Goal: Task Accomplishment & Management: Manage account settings

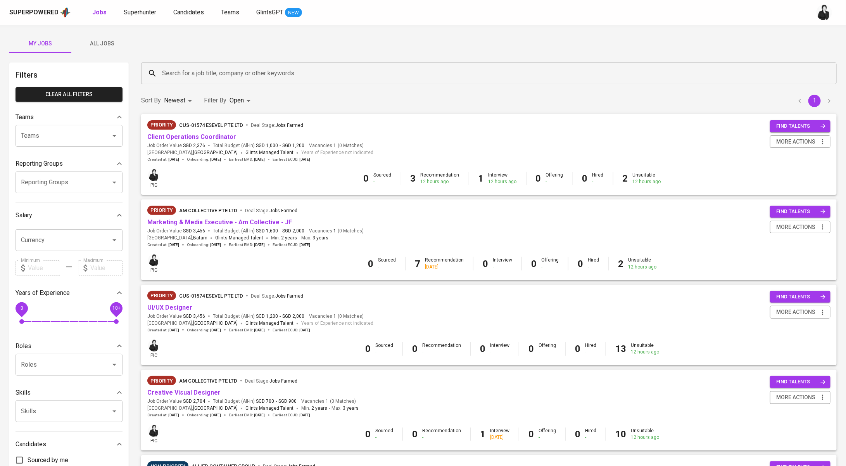
click at [187, 10] on span "Candidates" at bounding box center [188, 12] width 31 height 7
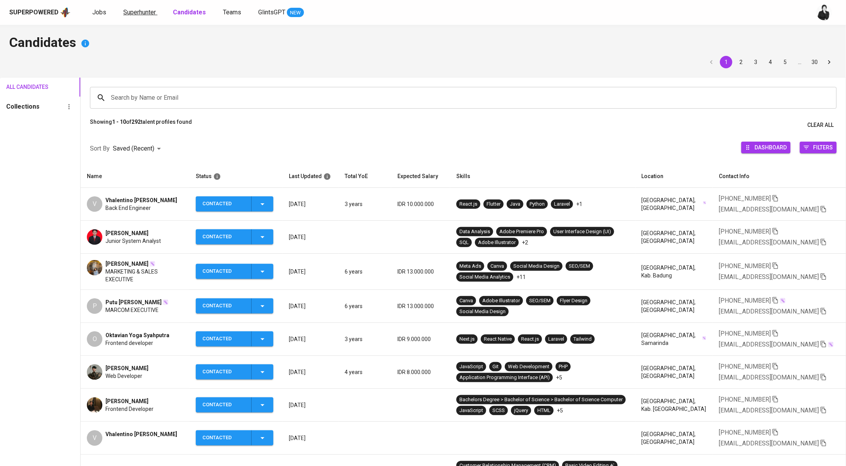
click at [129, 11] on span "Superhunter" at bounding box center [139, 12] width 33 height 7
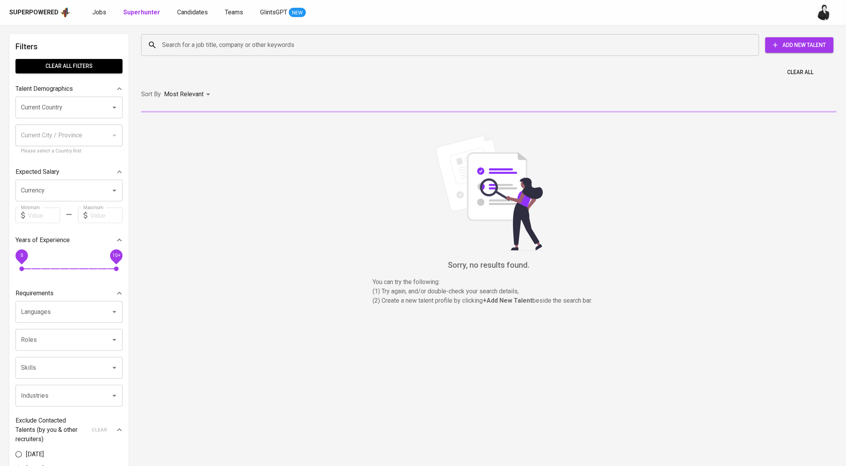
click at [214, 43] on input "Search for a job title, company or other keywords" at bounding box center [452, 45] width 584 height 15
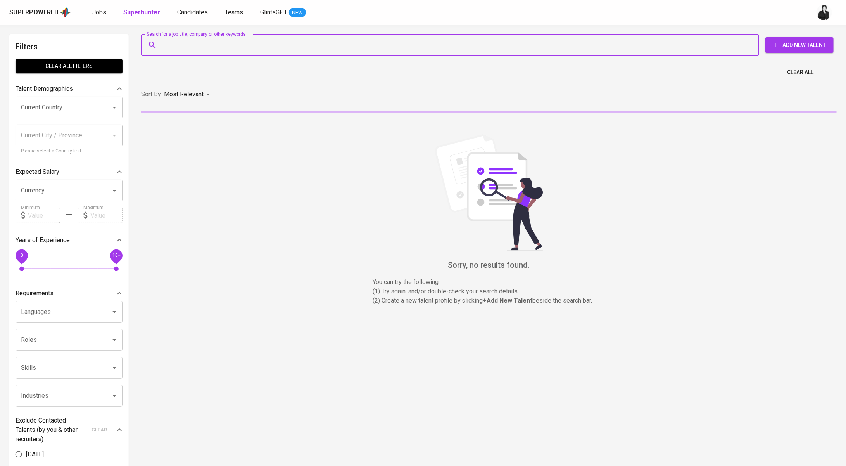
paste input "endriyanto824@gmail.com"
type input "endriyanto824@gmail.com"
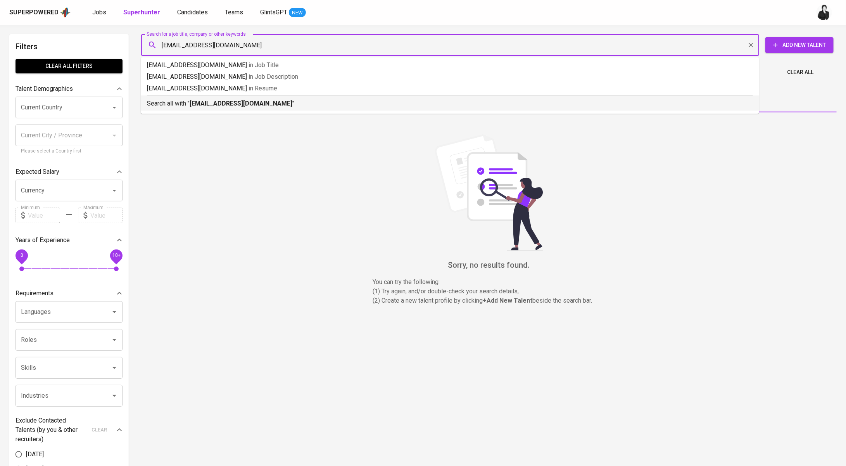
click at [268, 107] on p "Search all with " endriyanto824@gmail.com "" at bounding box center [450, 103] width 606 height 9
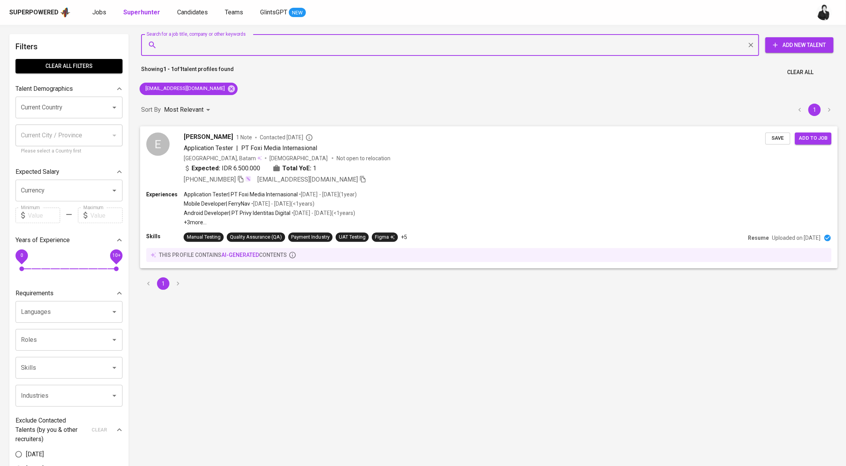
click at [260, 139] on span "Contacted 2 months ago" at bounding box center [286, 137] width 53 height 8
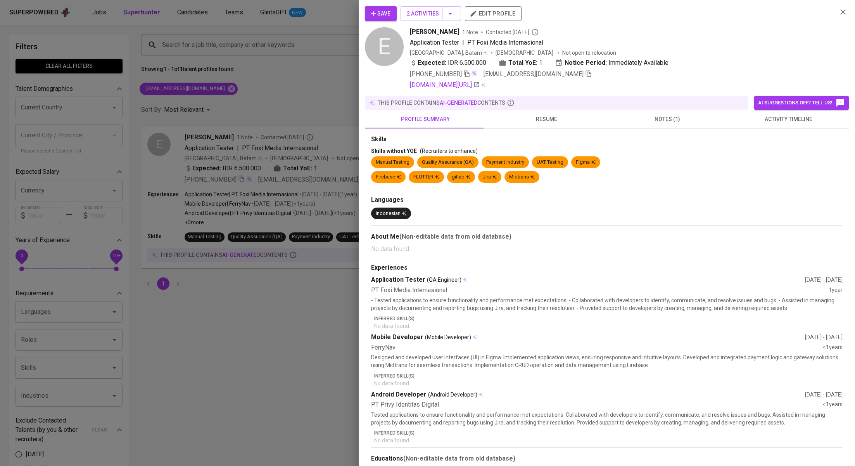
click at [778, 117] on span "activity timeline" at bounding box center [789, 119] width 112 height 10
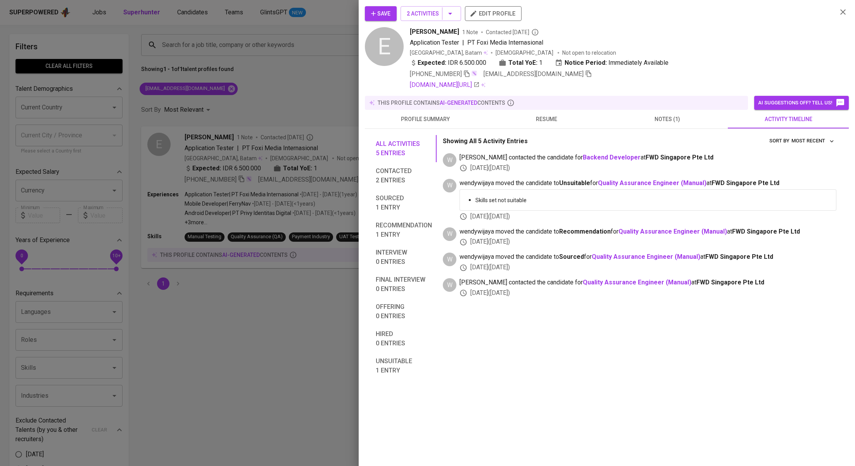
click at [266, 95] on div at bounding box center [427, 233] width 855 height 466
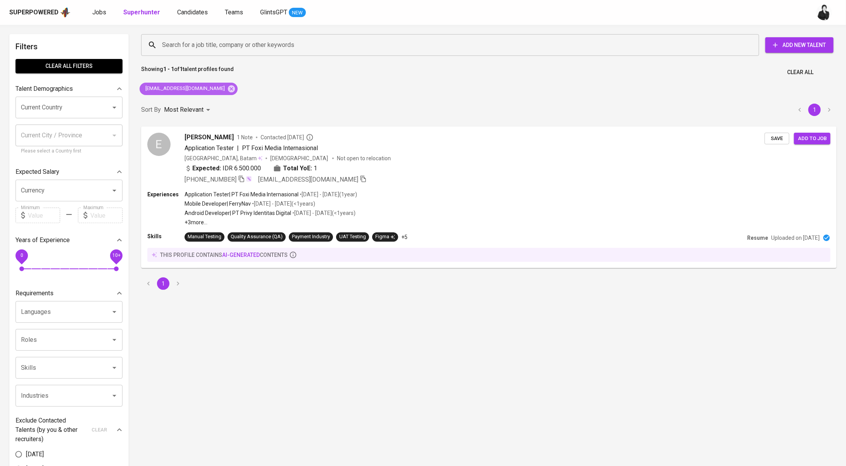
click at [205, 89] on span "endriyanto824@gmail.com" at bounding box center [185, 88] width 90 height 7
click at [228, 88] on icon at bounding box center [231, 88] width 7 height 7
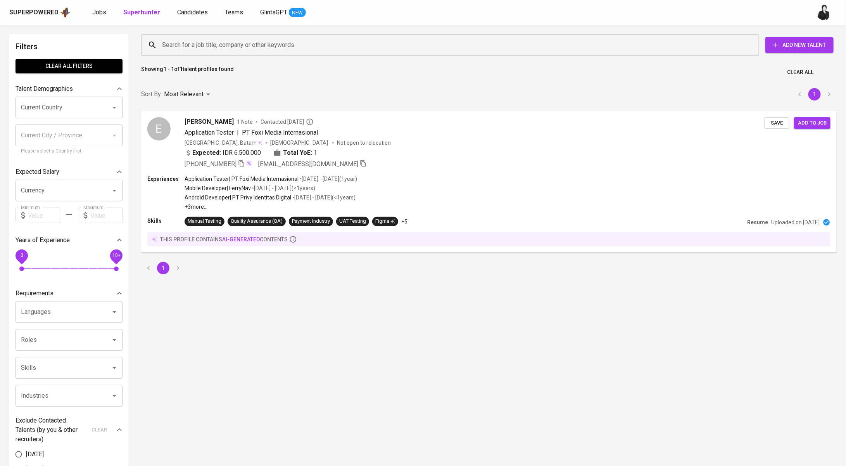
click at [241, 33] on div "Search for a job title, company or other keywords Search for a job title, compa…" at bounding box center [488, 45] width 696 height 25
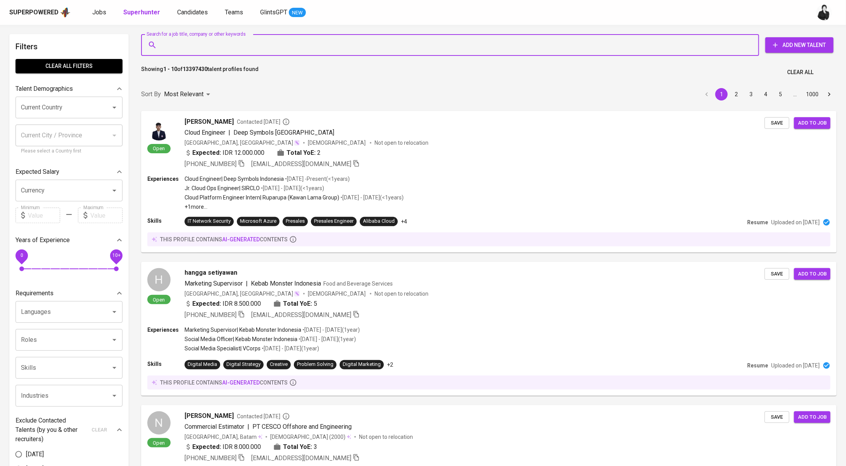
click at [238, 41] on input "Search for a job title, company or other keywords" at bounding box center [452, 45] width 584 height 15
paste input "michaelbaptis@gmail.com"
type input "michaelbaptis@gmail.com"
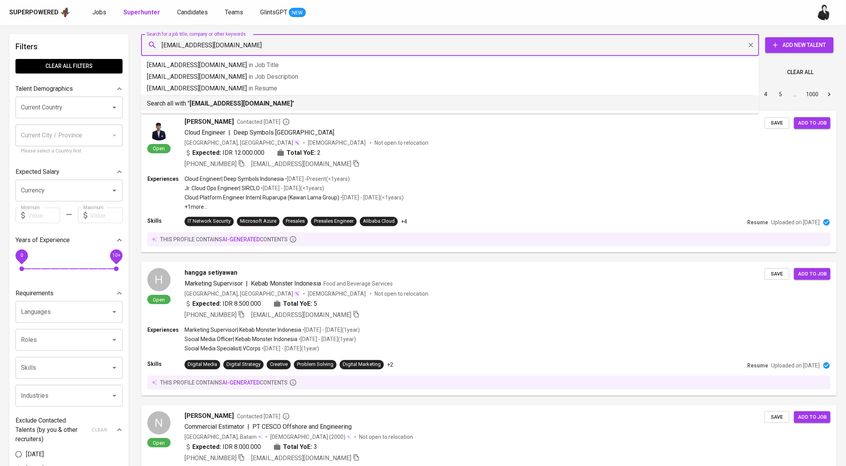
click at [284, 100] on p "Search all with " michaelbaptis@gmail.com "" at bounding box center [450, 103] width 606 height 9
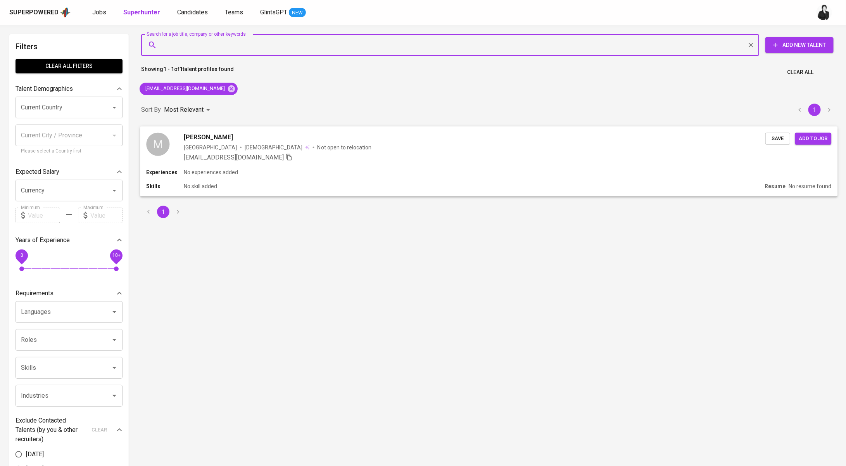
click at [247, 133] on div "Michael Baptista G" at bounding box center [475, 136] width 582 height 9
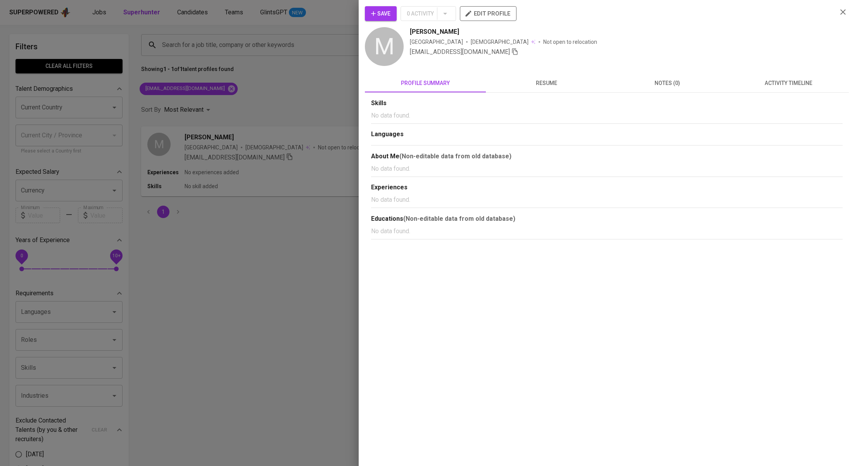
click at [767, 90] on button "activity timeline" at bounding box center [788, 83] width 121 height 19
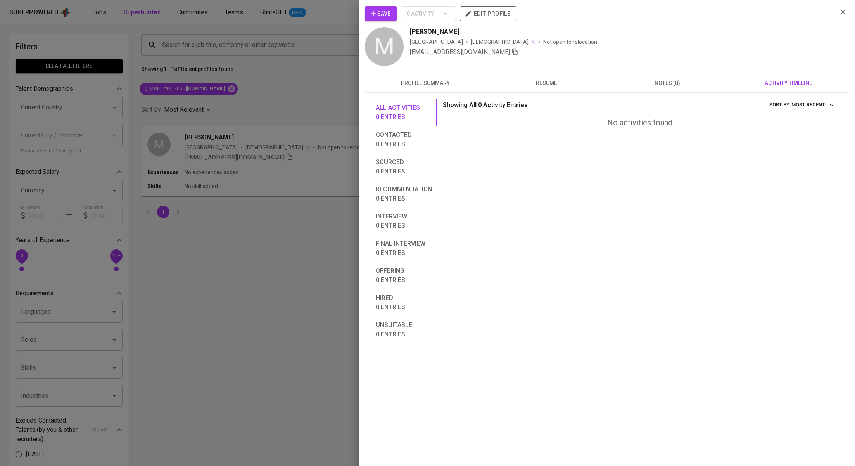
click at [255, 118] on div at bounding box center [427, 233] width 855 height 466
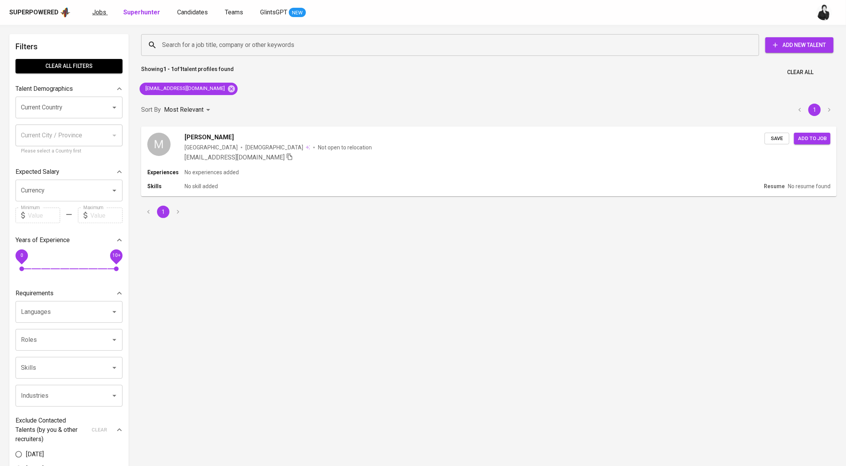
click at [94, 14] on span "Jobs" at bounding box center [99, 12] width 14 height 7
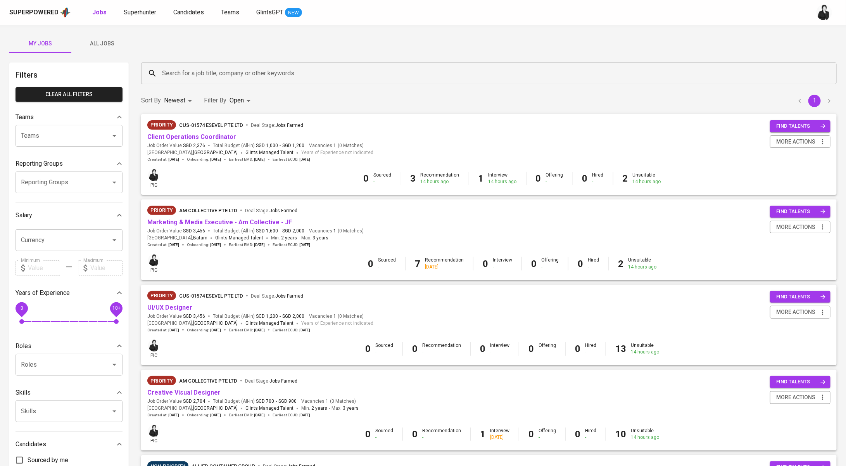
click at [143, 9] on span "Superhunter" at bounding box center [140, 12] width 33 height 7
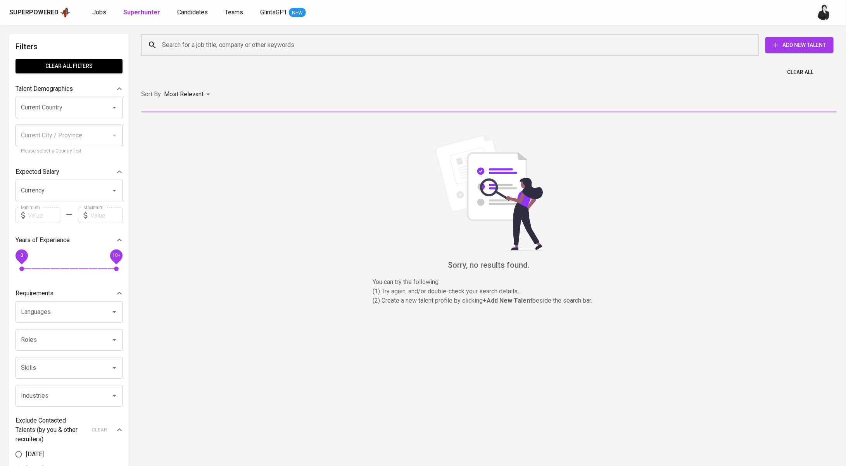
click at [273, 50] on input "Search for a job title, company or other keywords" at bounding box center [452, 45] width 584 height 15
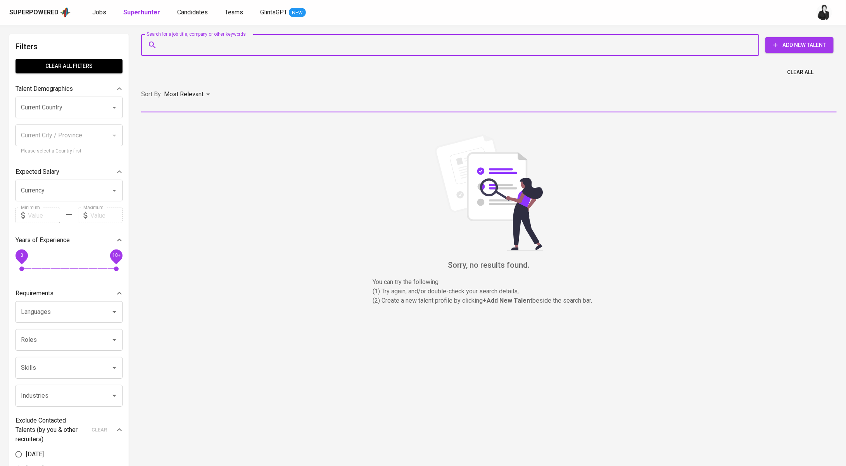
paste input "fatrisiamarpaung08@gmail.com"
type input "fatrisiamarpaung08@gmail.com"
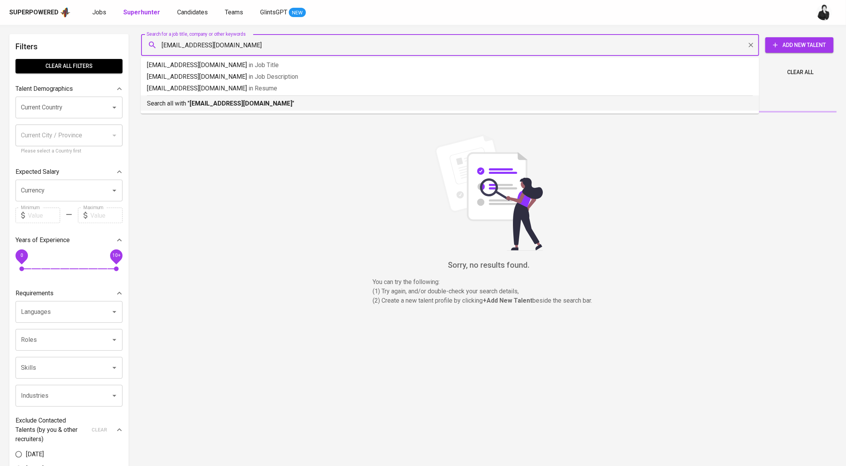
click at [270, 106] on b "fatrisiamarpaung08@gmail.com" at bounding box center [241, 103] width 103 height 7
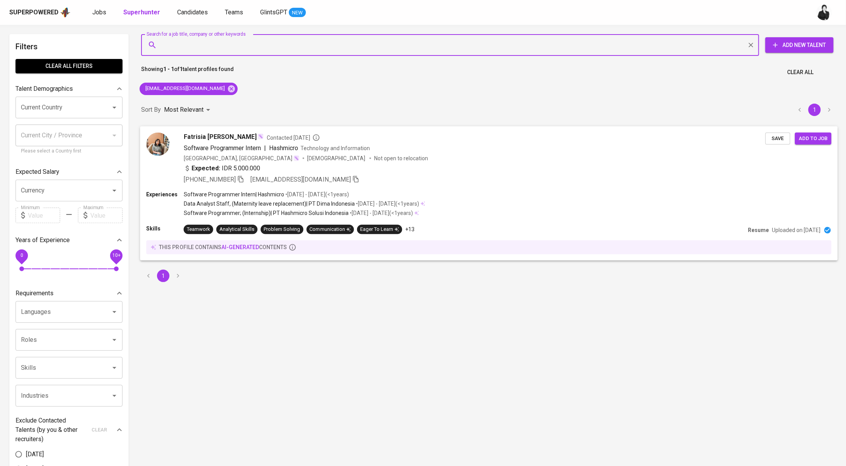
click at [256, 138] on span "Fatrisia Lorenta Marpaung" at bounding box center [220, 136] width 73 height 9
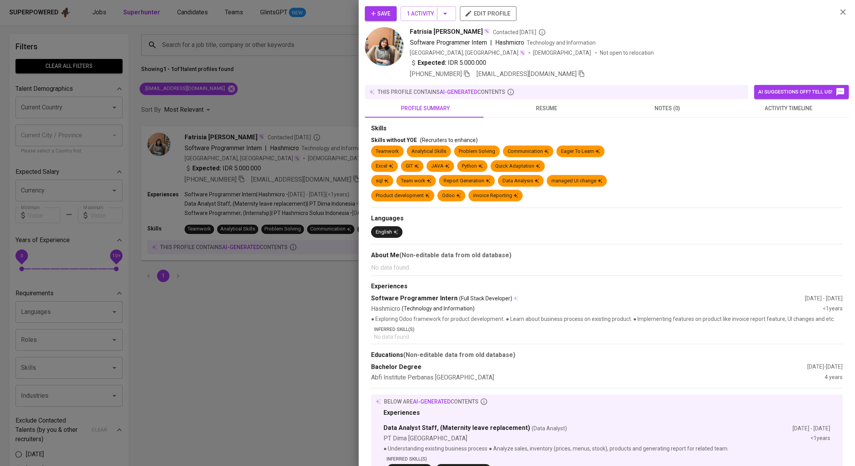
click at [750, 112] on span "activity timeline" at bounding box center [789, 109] width 112 height 10
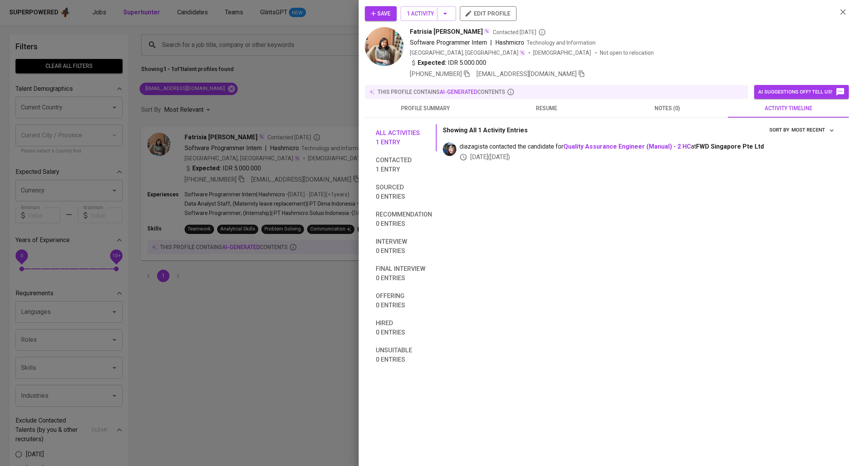
click at [270, 67] on div at bounding box center [427, 233] width 855 height 466
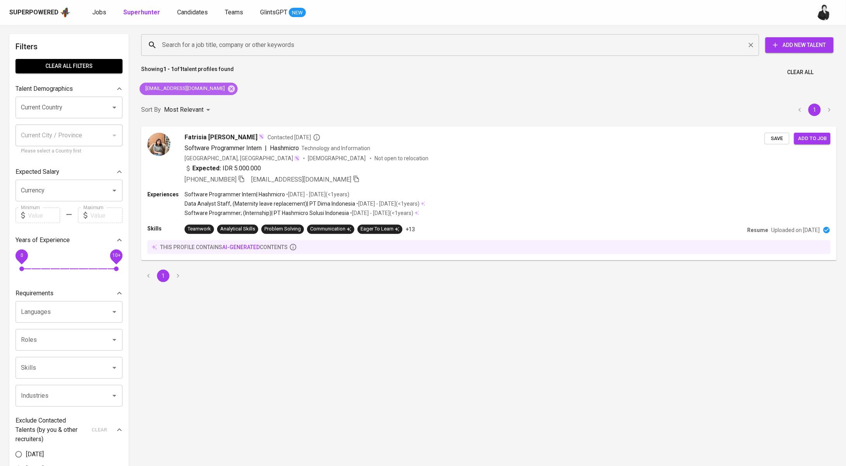
drag, startPoint x: 225, startPoint y: 90, endPoint x: 239, endPoint y: 38, distance: 53.2
click at [228, 90] on icon at bounding box center [231, 88] width 7 height 7
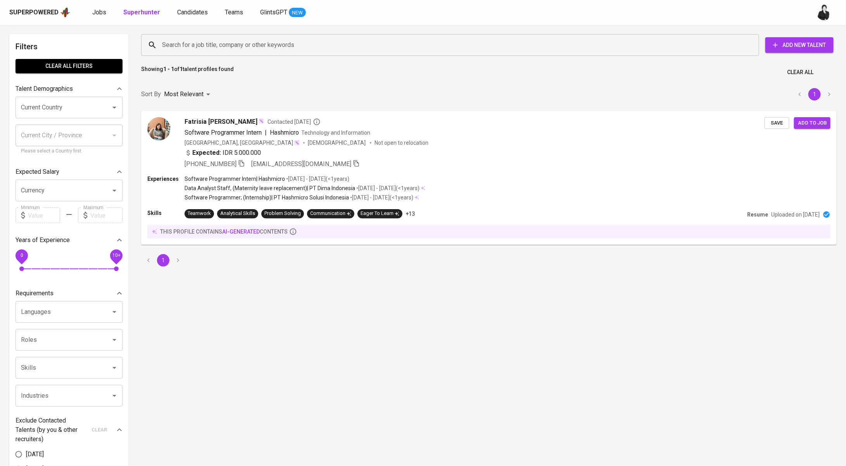
click at [240, 38] on input "Search for a job title, company or other keywords" at bounding box center [452, 45] width 584 height 15
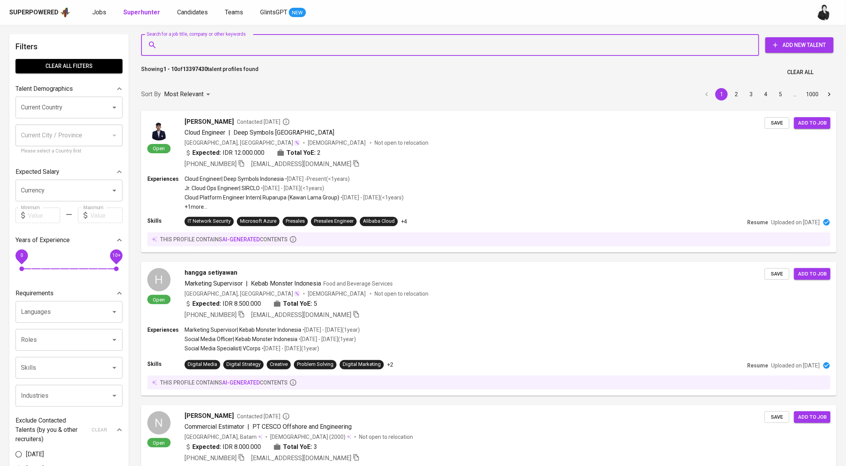
paste input "pandu.maulana44@gmail.com"
type input "pandu.maulana44@gmail.com"
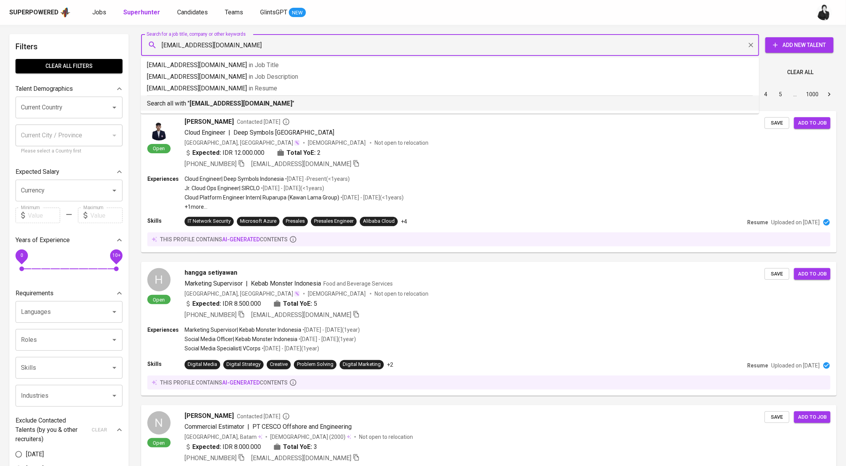
click at [246, 102] on b "pandu.maulana44@gmail.com" at bounding box center [241, 103] width 103 height 7
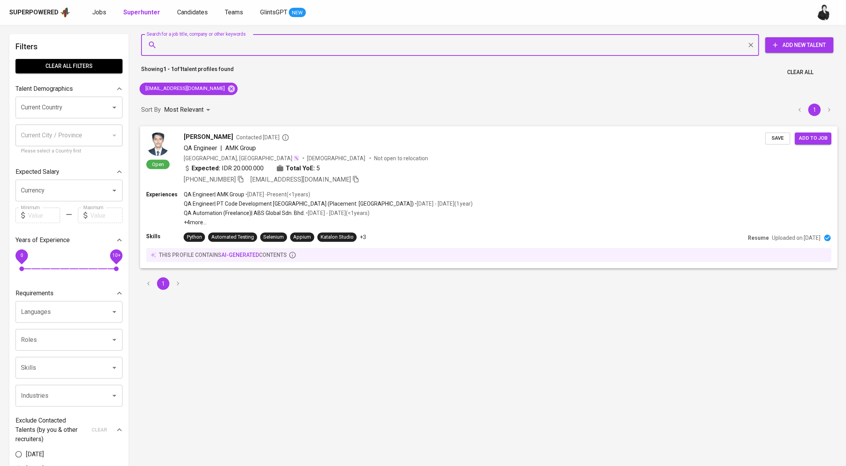
click at [374, 159] on p "Not open to relocation" at bounding box center [401, 158] width 54 height 8
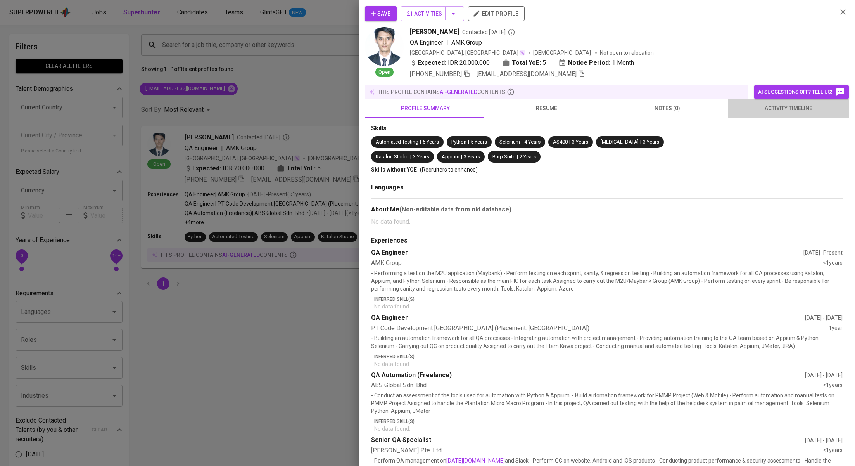
click at [784, 112] on span "activity timeline" at bounding box center [789, 109] width 112 height 10
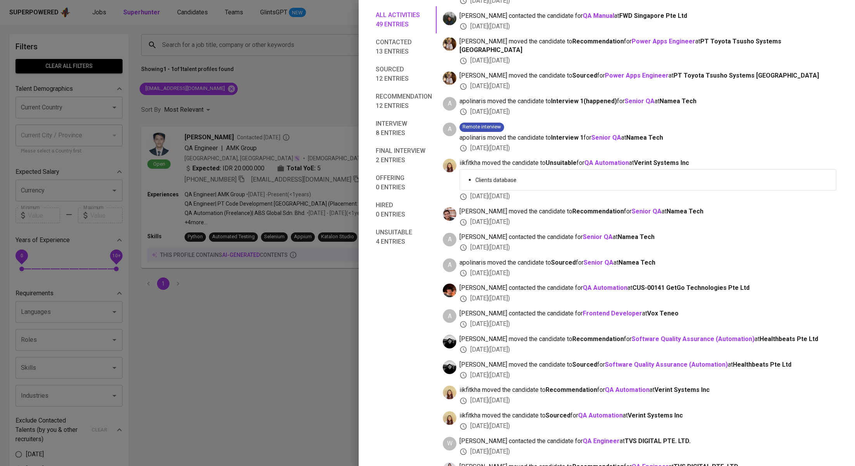
scroll to position [133, 0]
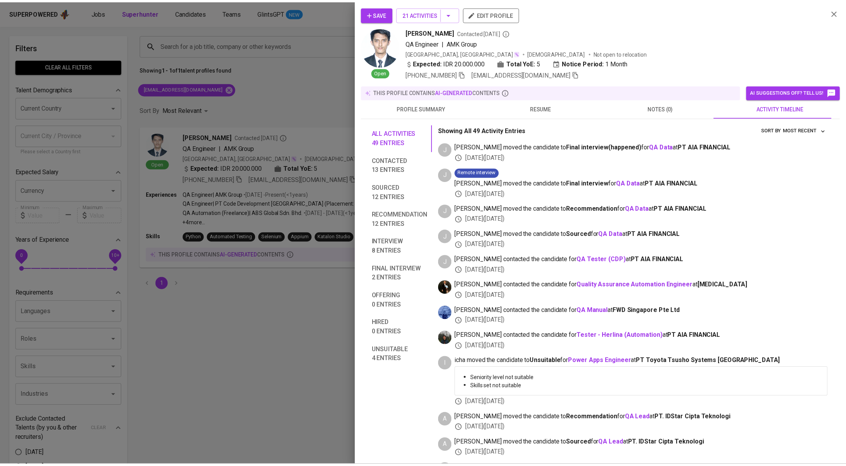
scroll to position [133, 0]
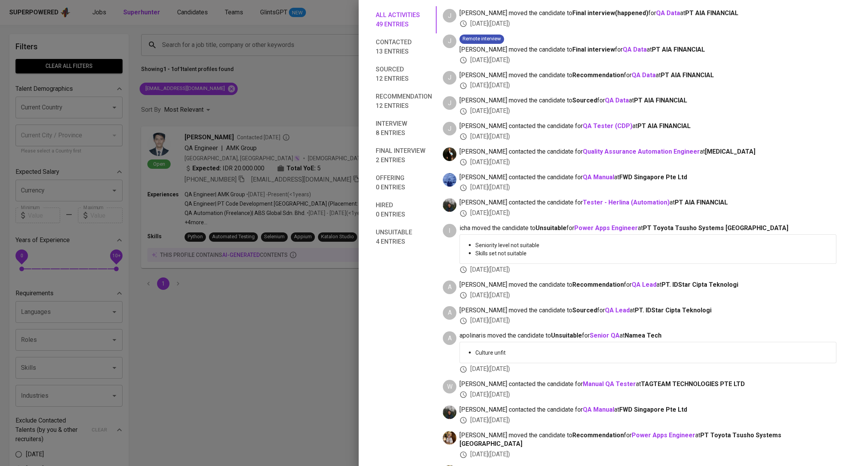
click at [303, 76] on div at bounding box center [427, 233] width 855 height 466
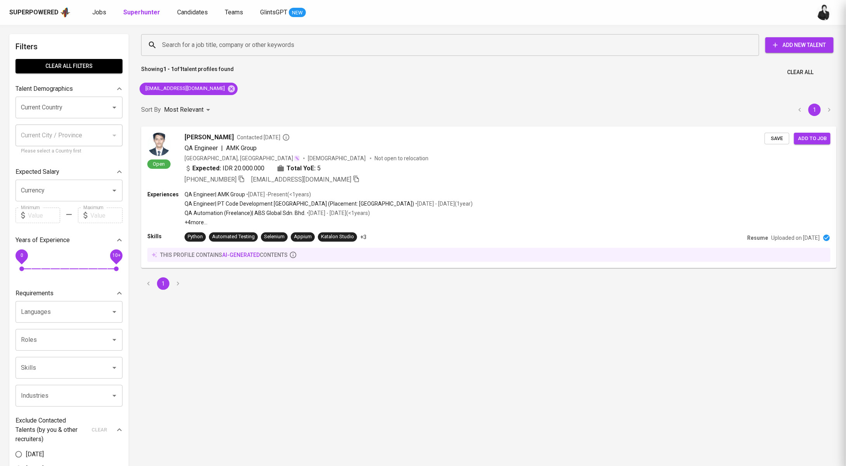
scroll to position [0, 0]
click at [227, 91] on icon at bounding box center [231, 89] width 9 height 9
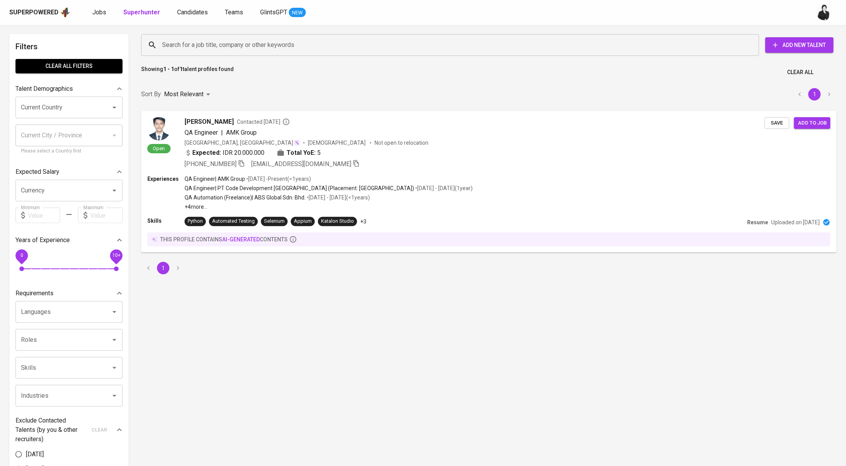
click at [238, 48] on input "Search for a job title, company or other keywords" at bounding box center [452, 45] width 584 height 15
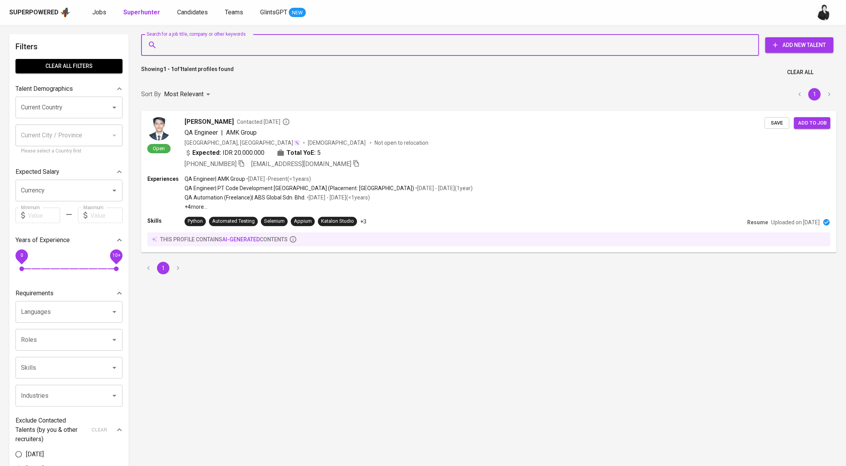
paste input "fawazabdurrahman130901@gmail.com"
type input "fawazabdurrahman130901@gmail.com"
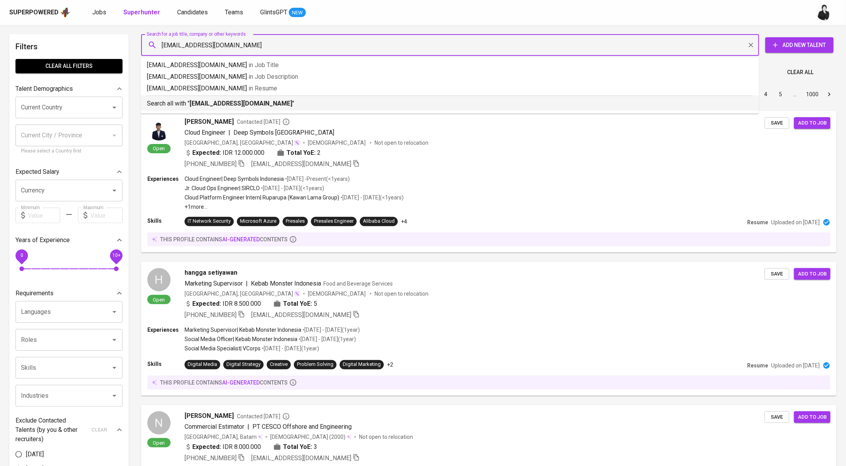
click at [303, 101] on p "Search all with " fawazabdurrahman130901@gmail.com "" at bounding box center [450, 103] width 606 height 9
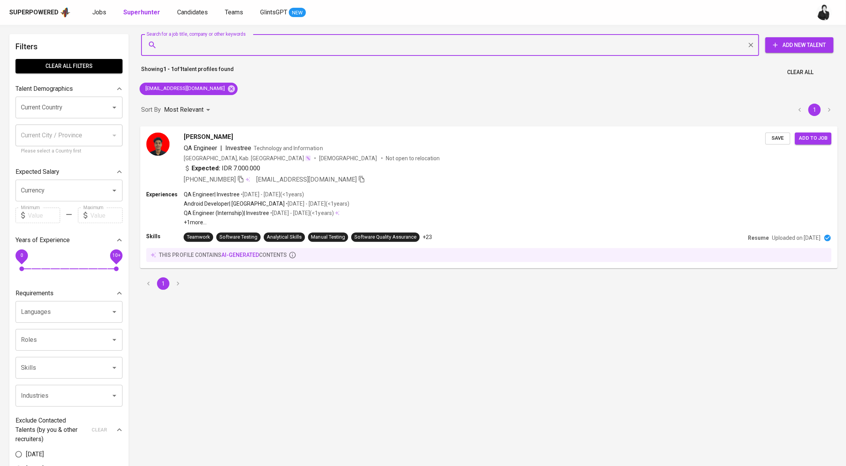
click at [292, 145] on span "Technology and Information" at bounding box center [288, 148] width 69 height 6
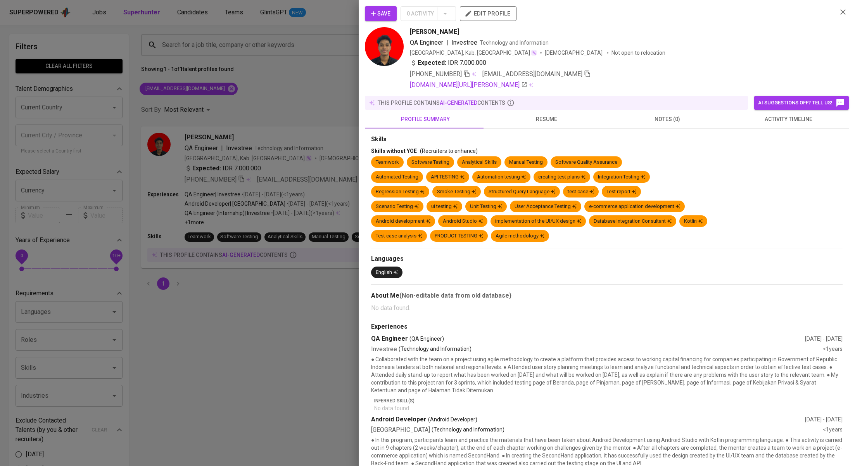
click at [758, 118] on span "activity timeline" at bounding box center [789, 119] width 112 height 10
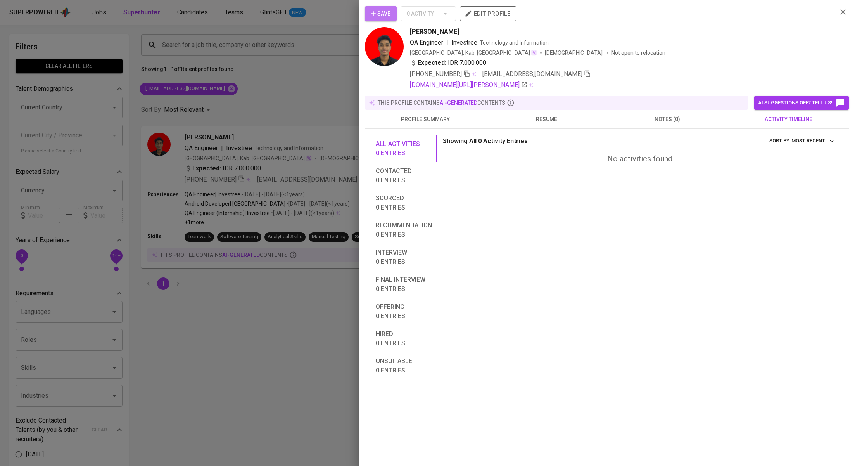
click at [388, 18] on span "Save" at bounding box center [380, 14] width 19 height 10
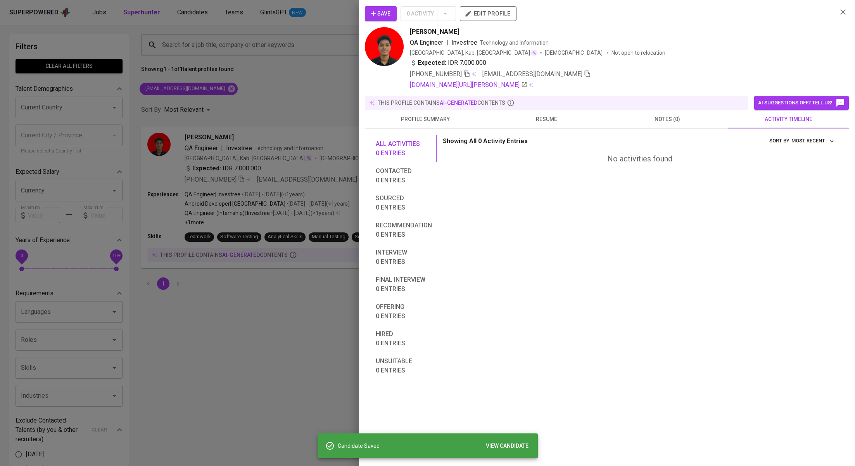
click at [315, 111] on div at bounding box center [427, 233] width 855 height 466
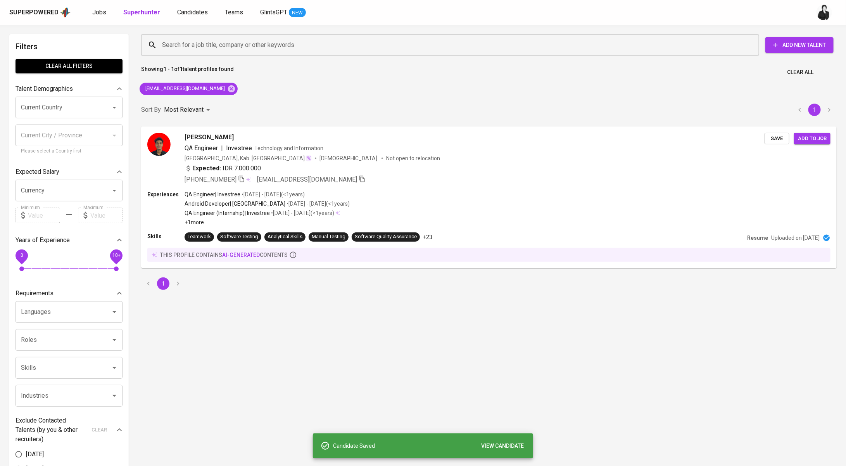
click at [102, 16] on link "Jobs" at bounding box center [100, 13] width 16 height 10
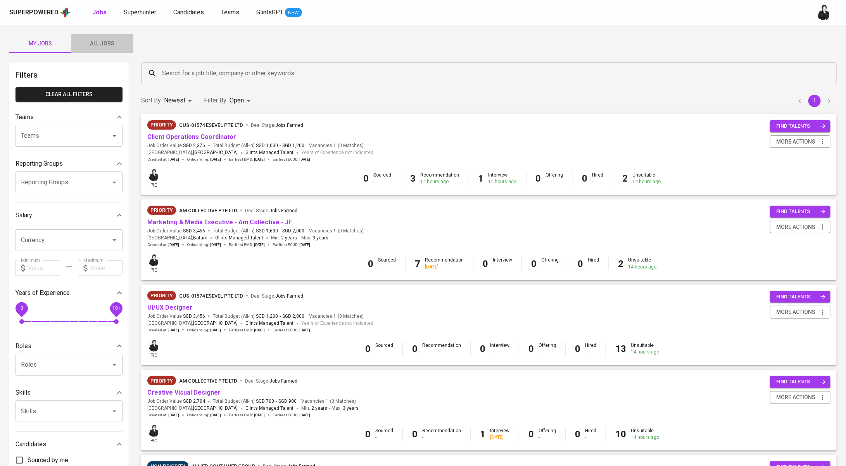
click at [101, 43] on span "All Jobs" at bounding box center [102, 44] width 53 height 10
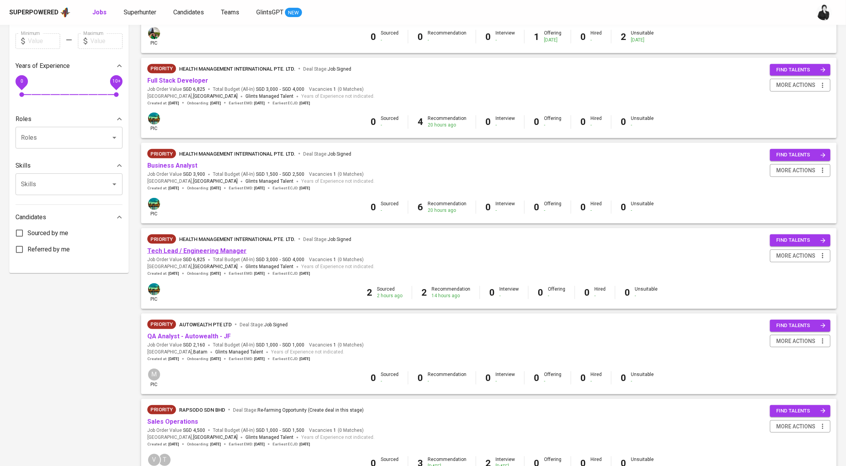
scroll to position [270, 0]
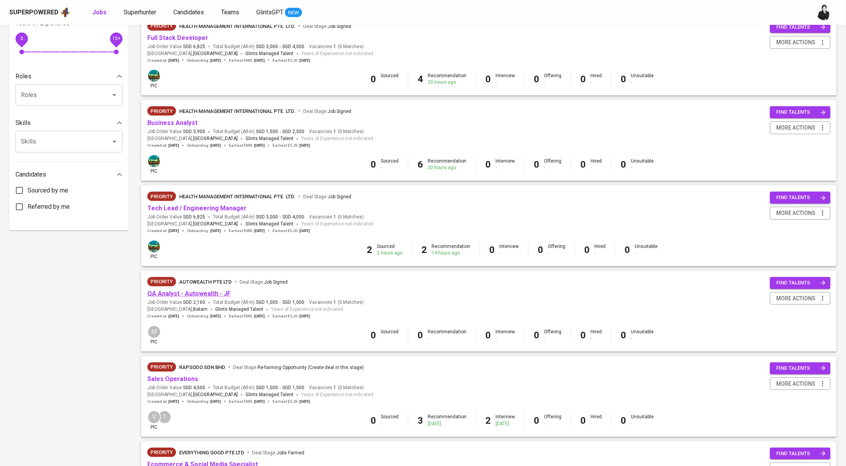
click at [199, 293] on link "QA Analyst - Autowealth - JF" at bounding box center [188, 293] width 83 height 7
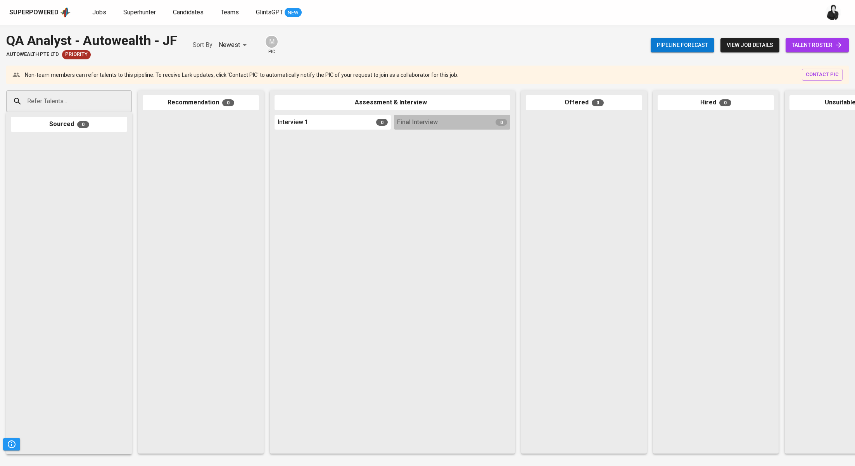
click at [814, 45] on span "talent roster" at bounding box center [817, 45] width 51 height 10
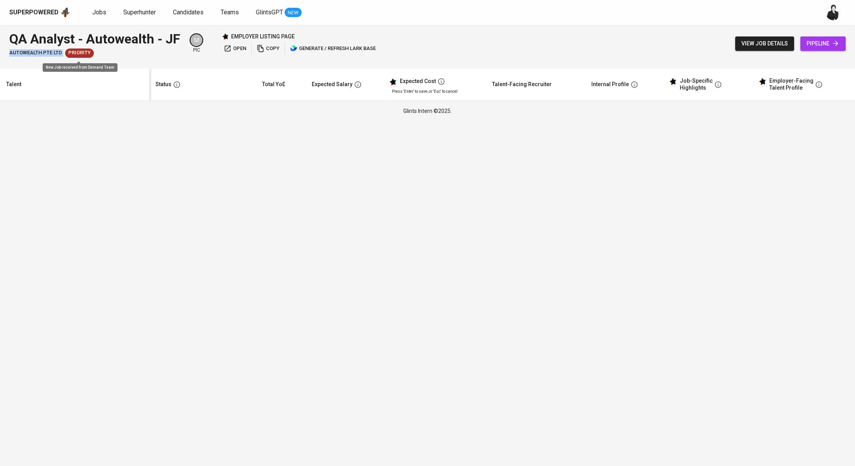
drag, startPoint x: 8, startPoint y: 51, endPoint x: 63, endPoint y: 55, distance: 55.7
click at [64, 55] on div "QA Analyst - Autowealth - JF AUTOWEALTH PTE LTD Priority M pic employer listing…" at bounding box center [427, 44] width 855 height 38
copy span "AUTOWEALTH PTE LTD"
click at [195, 12] on span "Candidates" at bounding box center [188, 12] width 31 height 7
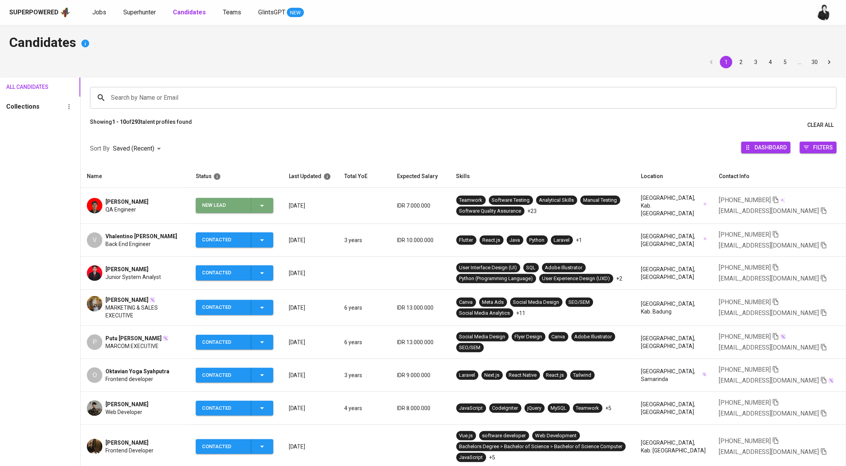
click at [261, 206] on icon "button" at bounding box center [262, 205] width 9 height 9
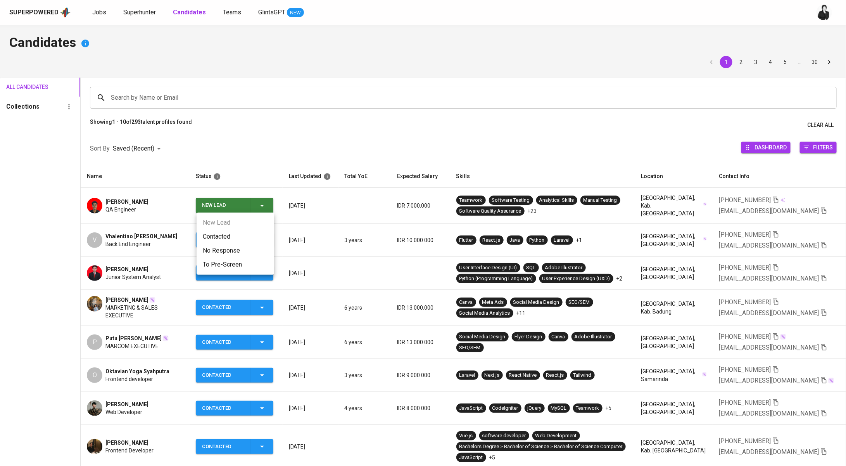
click at [252, 238] on li "Contacted" at bounding box center [236, 237] width 78 height 14
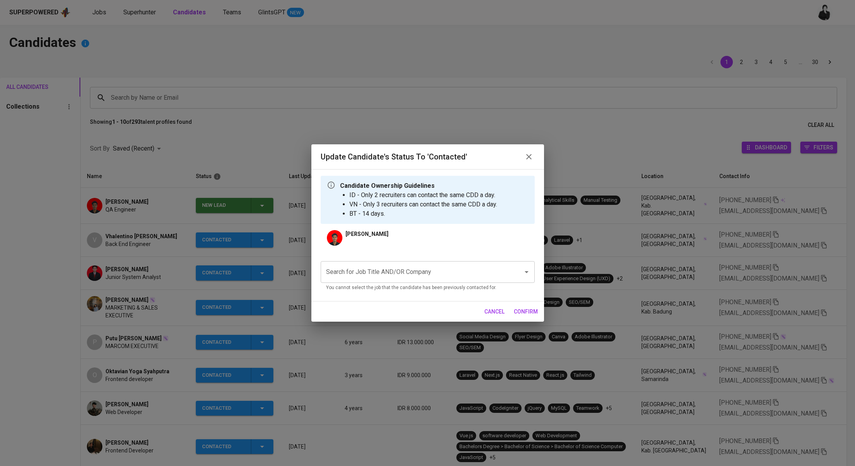
click at [357, 272] on input "Search for Job Title AND/OR Company" at bounding box center [416, 271] width 185 height 15
paste input "AUTOWEALTH PTE LTD"
type input "AUTOWEALTH PTE LTD"
click at [426, 272] on input "AUTOWEALTH PTE LTD" at bounding box center [416, 271] width 185 height 15
drag, startPoint x: 426, startPoint y: 272, endPoint x: 291, endPoint y: 271, distance: 135.4
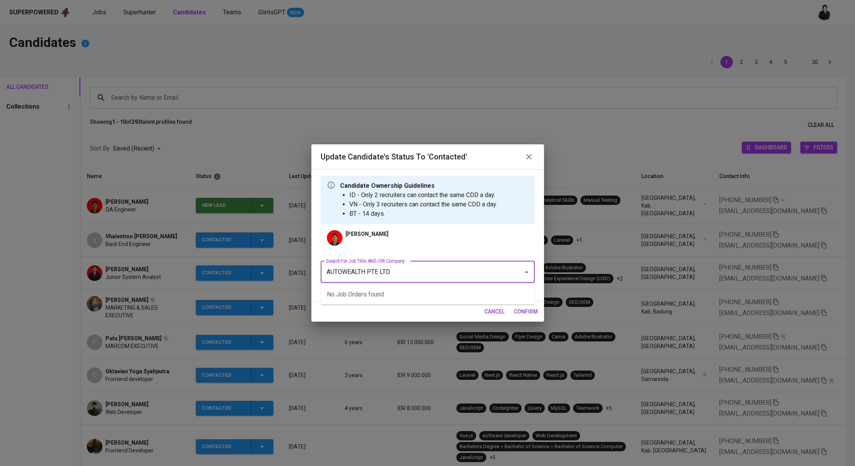
click at [291, 271] on div "Update Candidate's Status to 'Contacted' Candidate Ownership Guidelines ID - On…" at bounding box center [427, 233] width 855 height 466
click at [395, 296] on li "QA Analyst - Autowealth - JF (AUTOWEALTH PTE LTD)" at bounding box center [428, 294] width 214 height 14
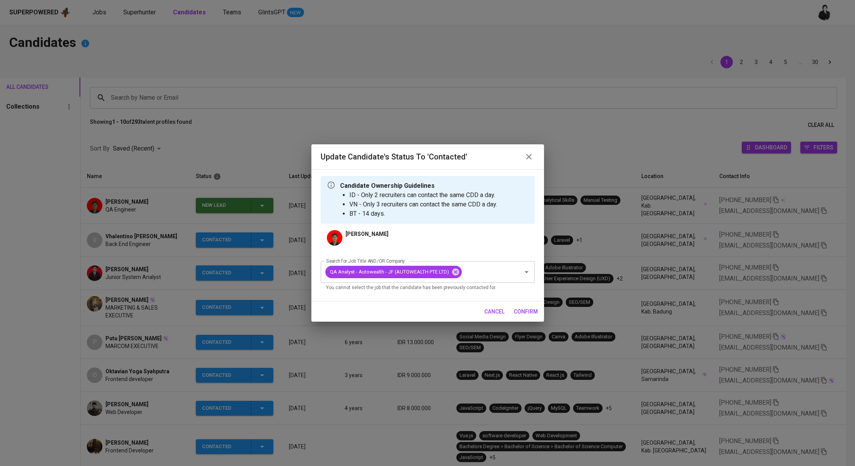
click at [523, 311] on span "confirm" at bounding box center [526, 312] width 24 height 10
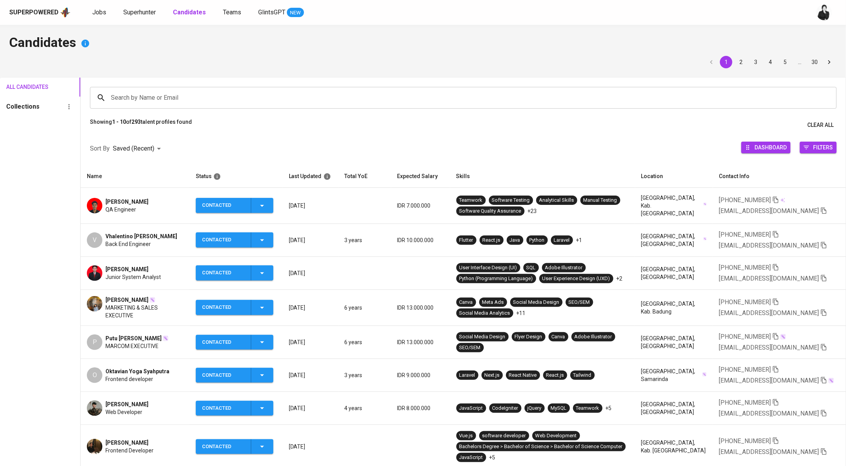
click at [147, 199] on span "Fawaz Abdurrahman" at bounding box center [126, 202] width 43 height 8
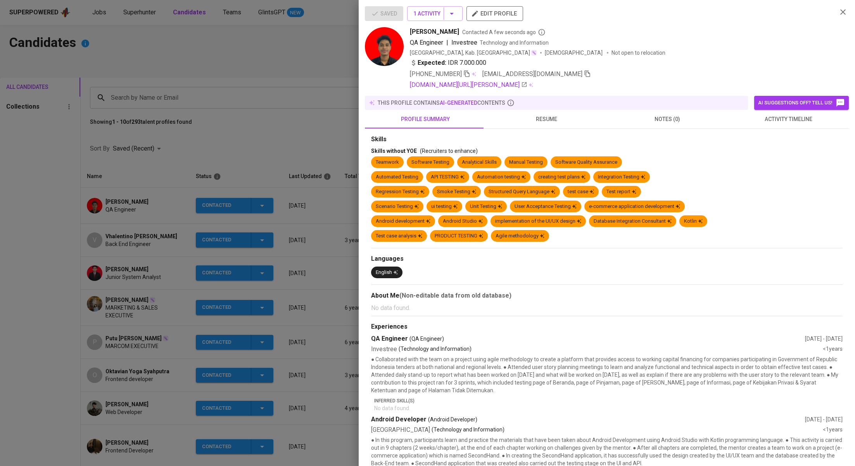
click at [769, 113] on button "activity timeline" at bounding box center [788, 119] width 121 height 19
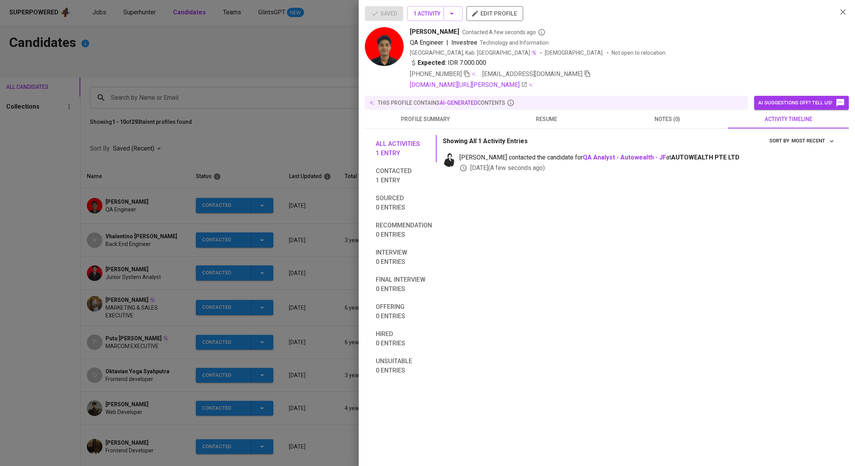
click at [260, 83] on div at bounding box center [427, 233] width 855 height 466
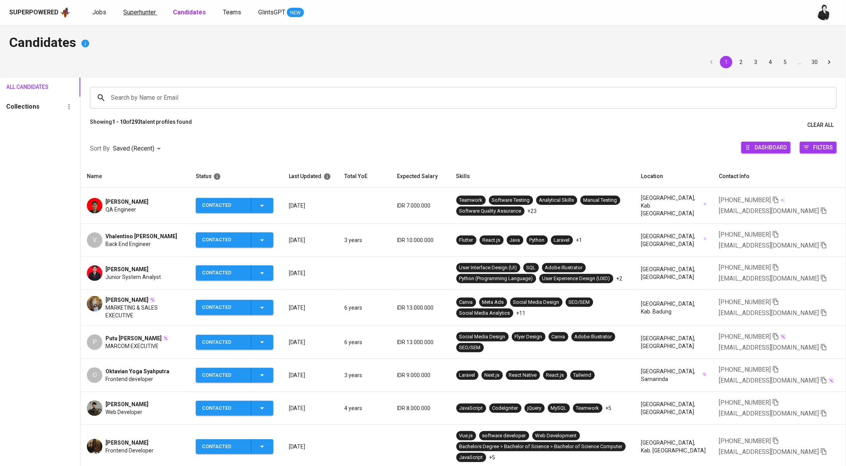
click at [147, 13] on span "Superhunter" at bounding box center [139, 12] width 33 height 7
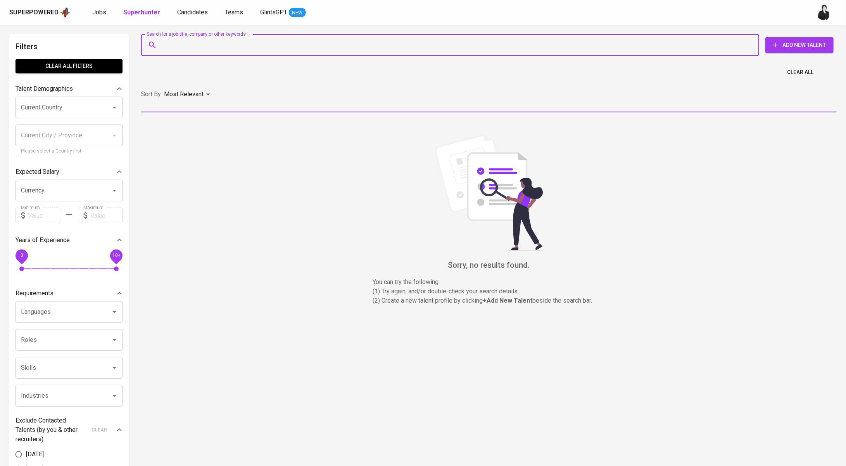
click at [244, 46] on input "Search for a job title, company or other keywords" at bounding box center [452, 45] width 584 height 15
paste input "pandu.maulana44@gmail.com"
type input "pandu.maulana44@gmail.com"
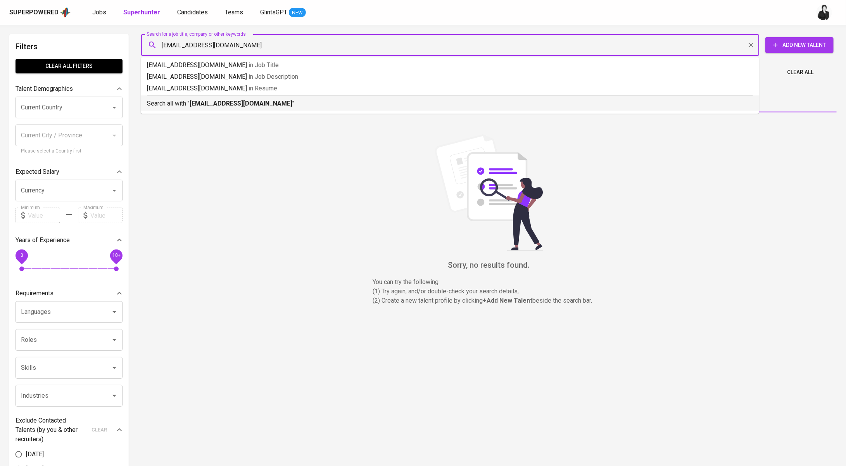
click at [239, 103] on b "pandu.maulana44@gmail.com" at bounding box center [241, 103] width 103 height 7
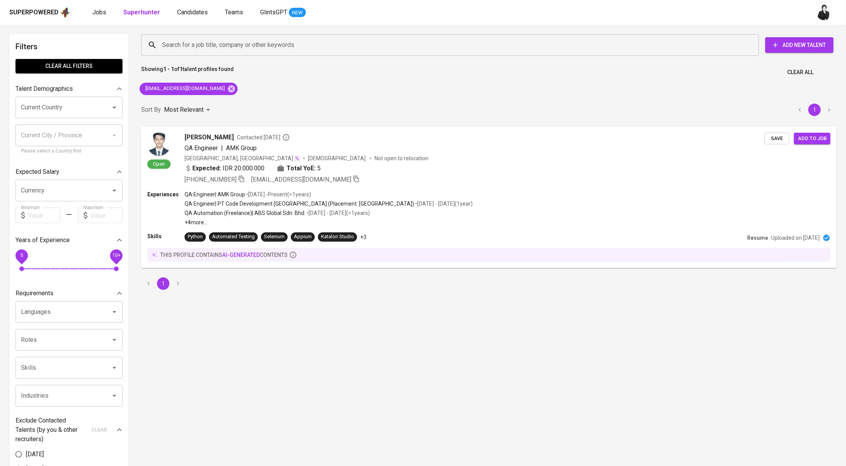
click at [241, 123] on div "Open Pandu Maulana Contacted 4 months ago QA Engineer | AMK Group Indonesia, DK…" at bounding box center [489, 197] width 705 height 151
click at [241, 136] on span "Contacted 4 months ago" at bounding box center [262, 137] width 53 height 8
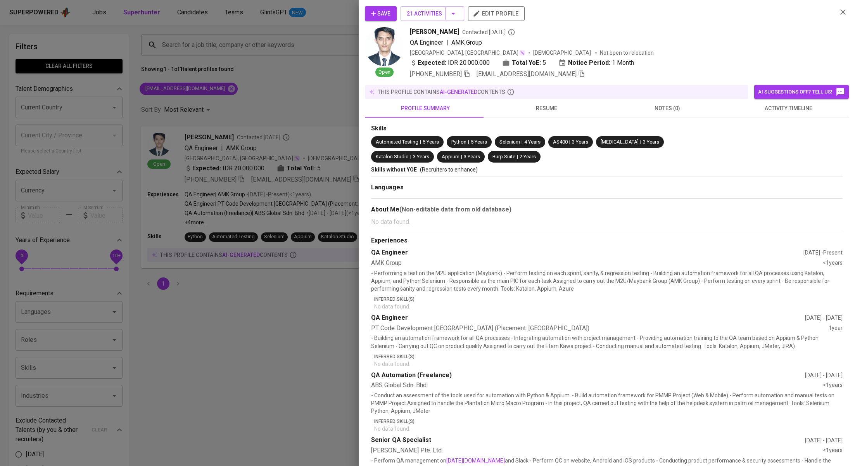
click at [773, 115] on button "activity timeline" at bounding box center [788, 108] width 121 height 19
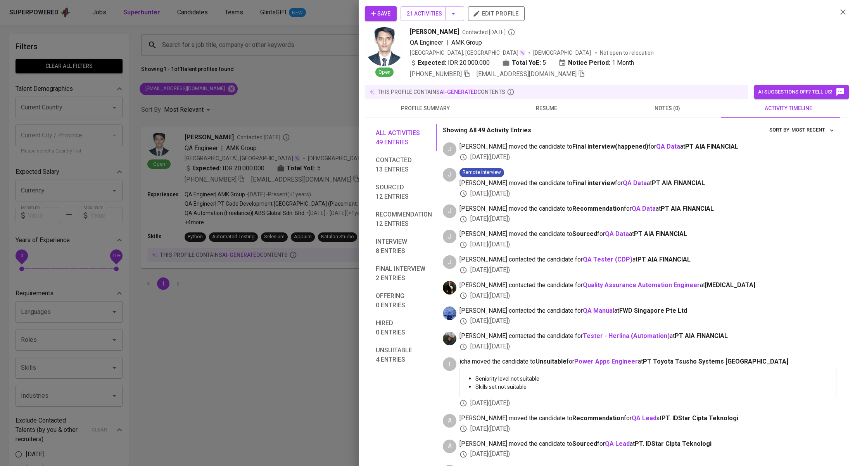
click at [286, 106] on div at bounding box center [427, 233] width 855 height 466
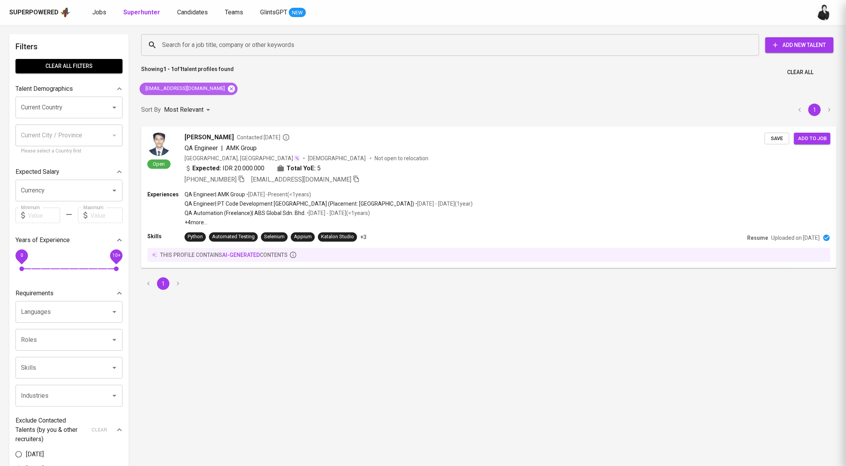
click at [227, 92] on icon at bounding box center [231, 89] width 9 height 9
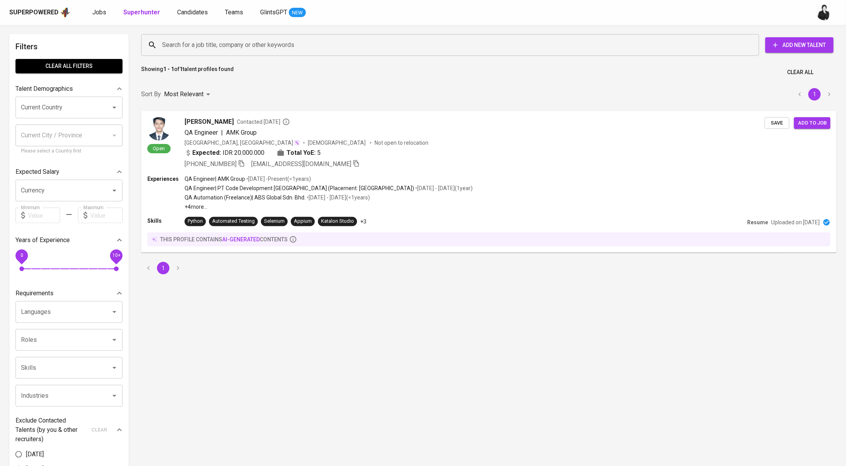
click at [246, 45] on input "Search for a job title, company or other keywords" at bounding box center [452, 45] width 584 height 15
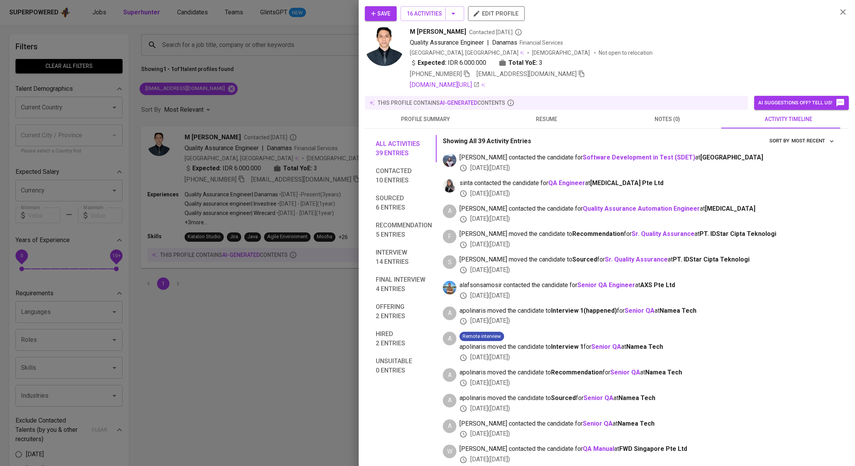
click at [391, 10] on span "Save" at bounding box center [380, 14] width 19 height 10
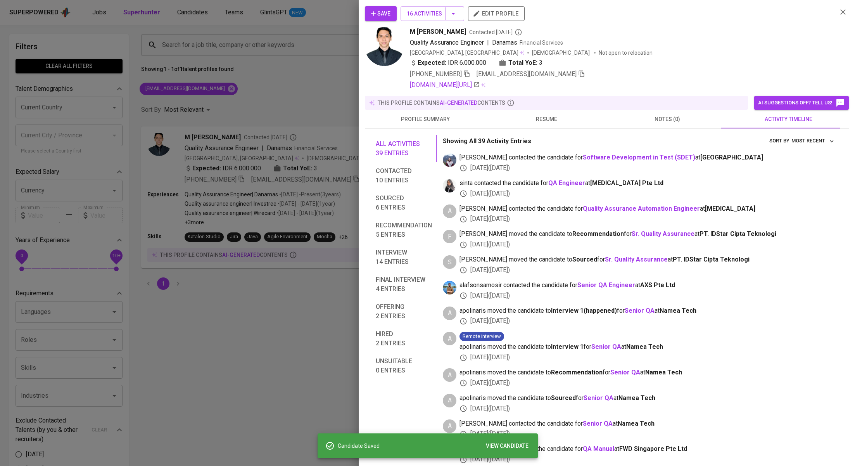
drag, startPoint x: 287, startPoint y: 53, endPoint x: 276, endPoint y: 44, distance: 14.1
click at [287, 54] on div at bounding box center [427, 233] width 855 height 466
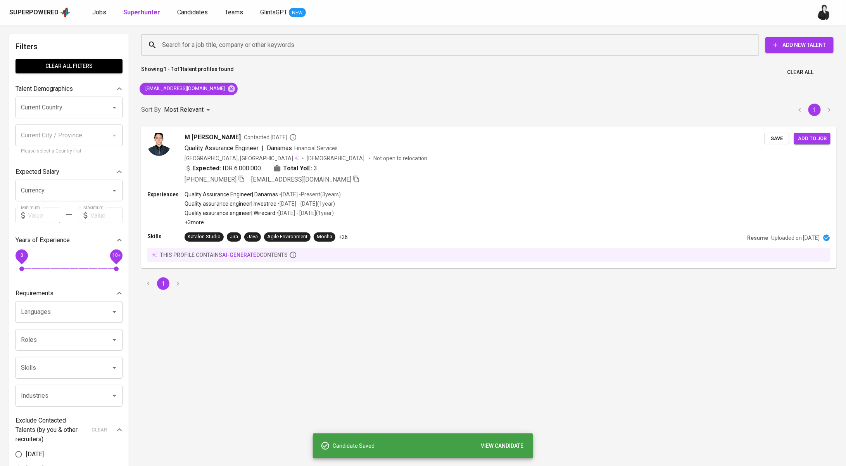
click at [190, 15] on span "Candidates" at bounding box center [192, 12] width 31 height 7
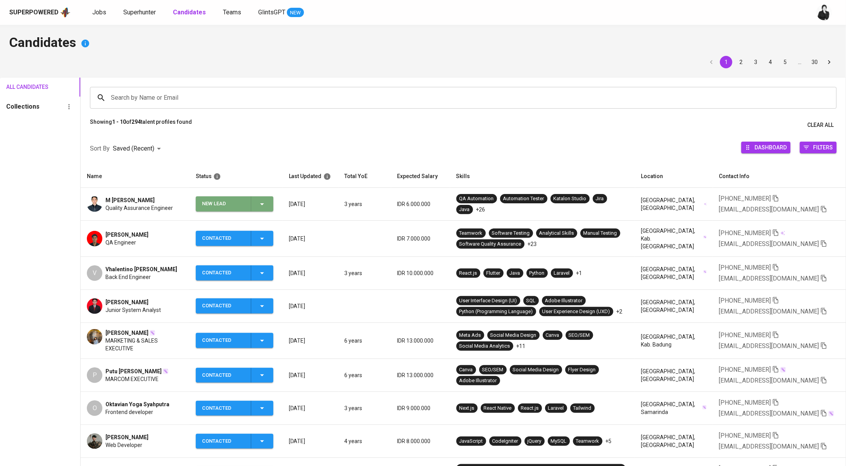
click at [261, 206] on icon "button" at bounding box center [262, 203] width 9 height 9
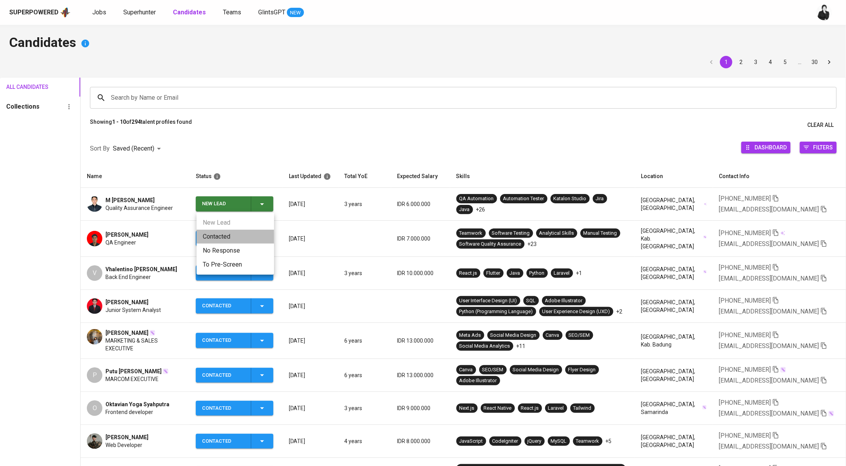
click at [244, 236] on li "Contacted" at bounding box center [236, 237] width 78 height 14
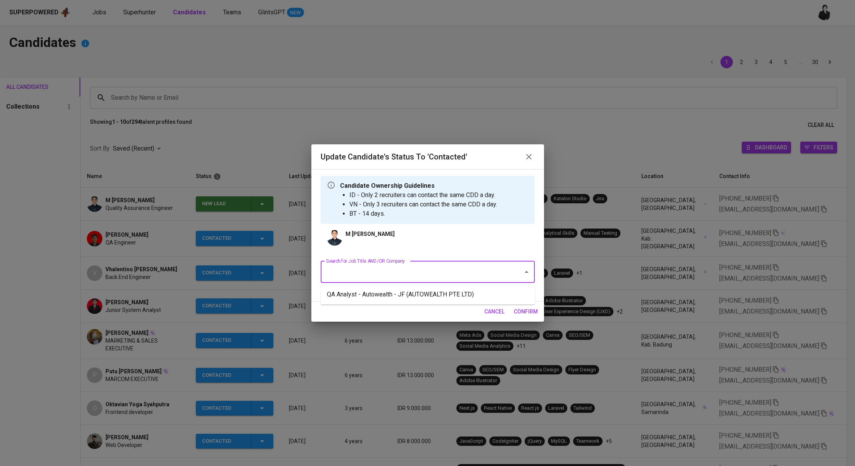
click at [386, 268] on input "Search for Job Title AND/OR Company" at bounding box center [416, 271] width 185 height 15
drag, startPoint x: 405, startPoint y: 293, endPoint x: 446, endPoint y: 307, distance: 43.3
click at [406, 294] on li "QA Analyst - Autowealth - JF (AUTOWEALTH PTE LTD)" at bounding box center [428, 294] width 214 height 14
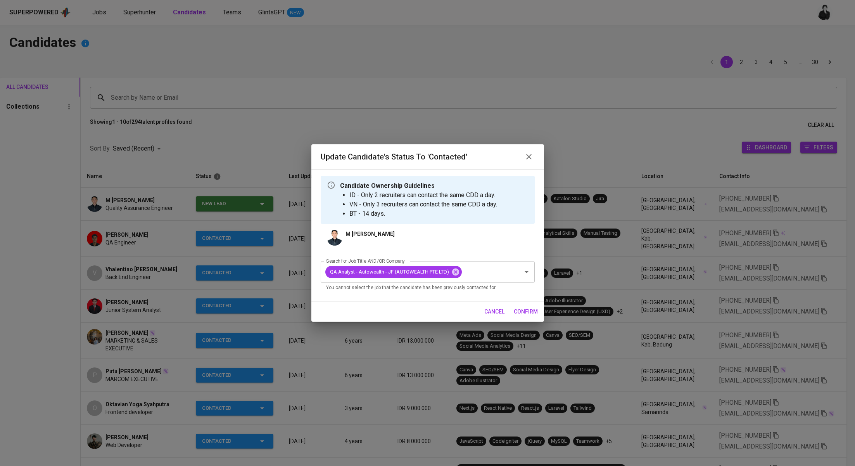
click at [531, 309] on span "confirm" at bounding box center [526, 312] width 24 height 10
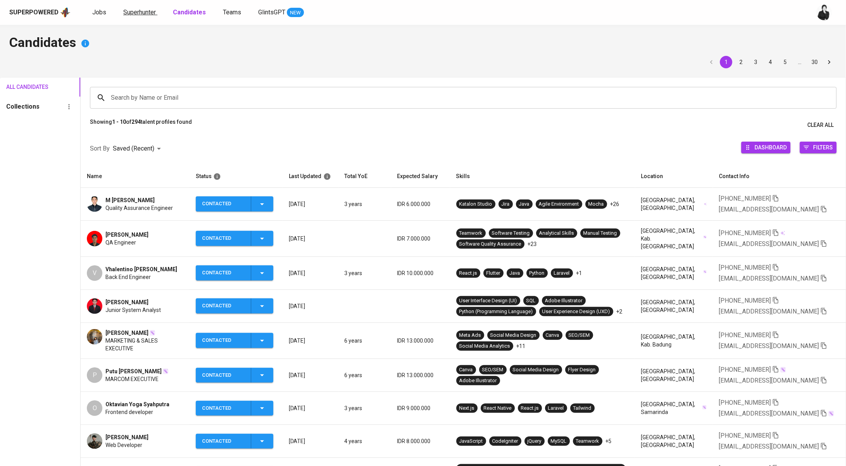
click at [135, 16] on link "Superhunter" at bounding box center [140, 13] width 34 height 10
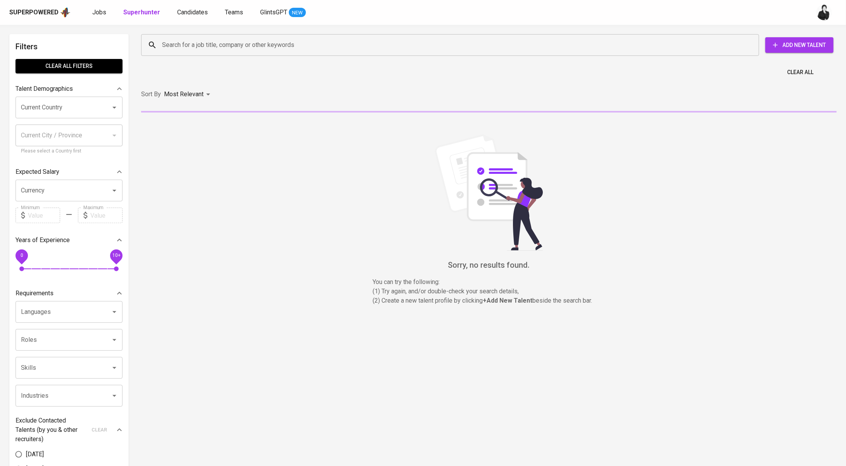
click at [255, 52] on input "Search for a job title, company or other keywords" at bounding box center [452, 45] width 584 height 15
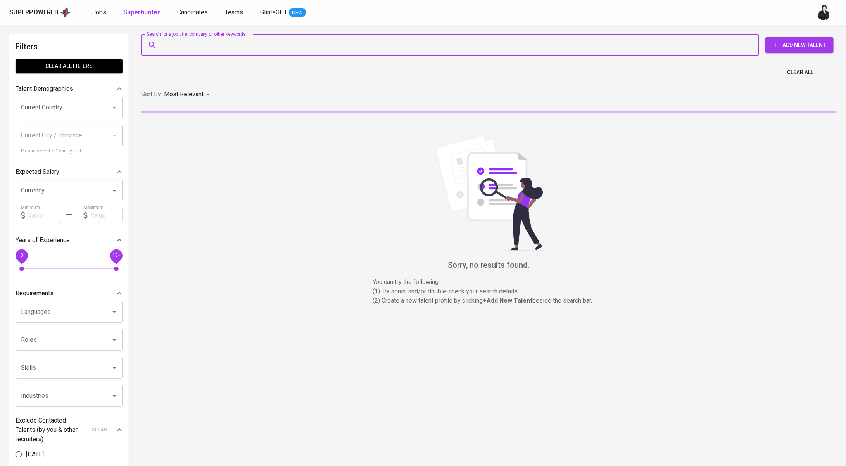
paste input "[EMAIL_ADDRESS][DOMAIN_NAME]"
type input "[EMAIL_ADDRESS][DOMAIN_NAME]"
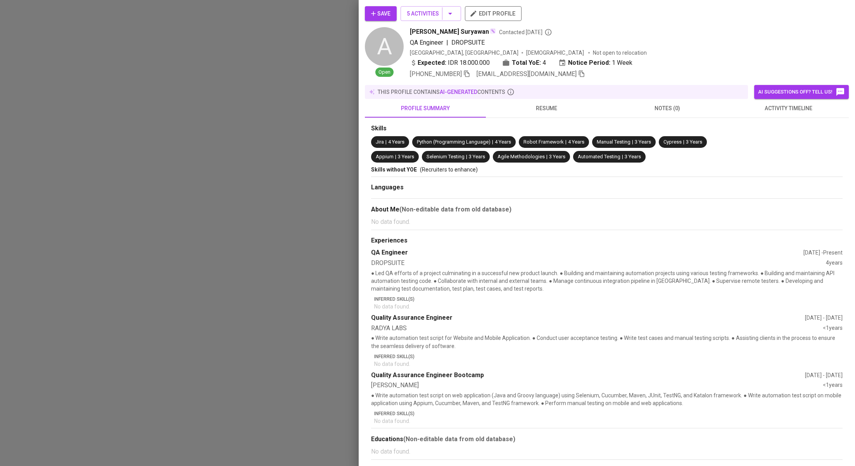
click at [762, 90] on span "AI suggestions off? Tell us!" at bounding box center [801, 91] width 87 height 9
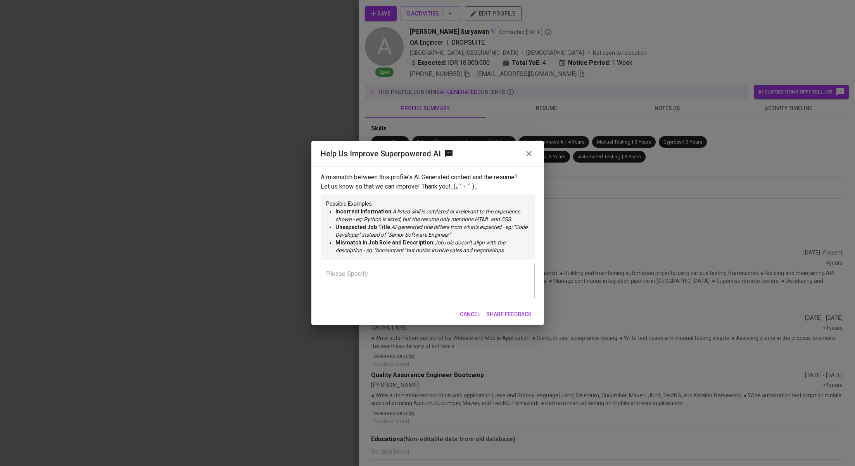
click at [529, 151] on icon "button" at bounding box center [528, 153] width 9 height 9
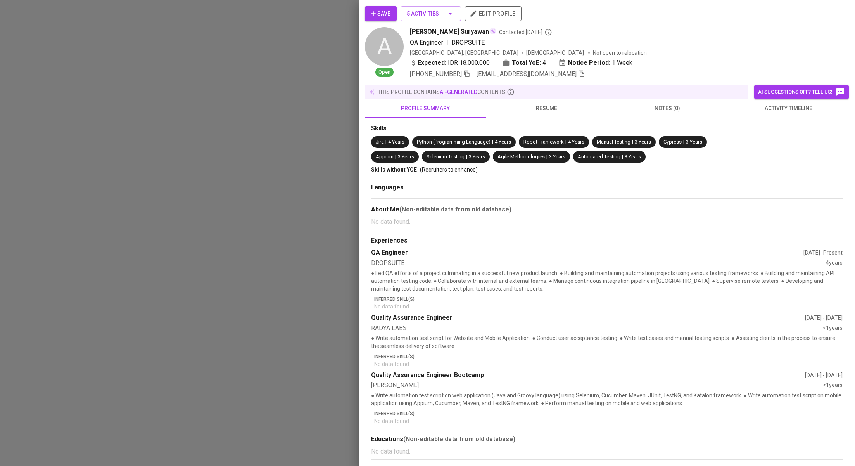
click at [774, 110] on span "activity timeline" at bounding box center [789, 109] width 112 height 10
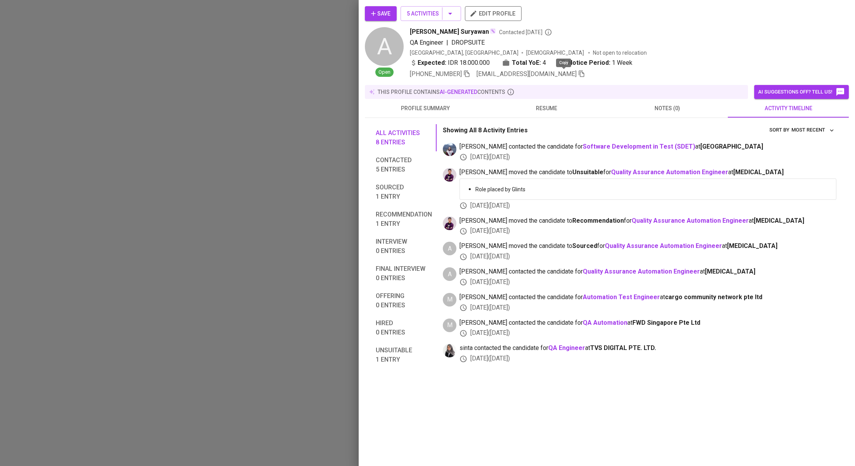
click at [578, 74] on icon "button" at bounding box center [581, 73] width 7 height 7
click at [278, 69] on div at bounding box center [427, 233] width 855 height 466
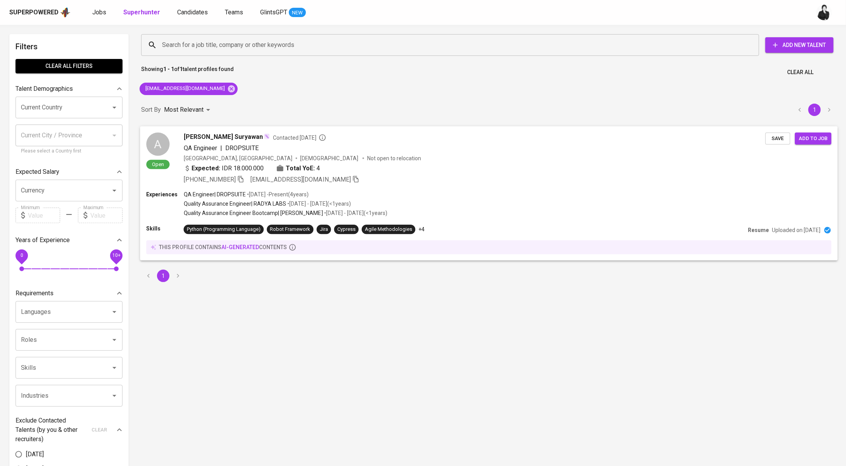
click at [240, 135] on span "[PERSON_NAME] Suryawan" at bounding box center [224, 136] width 80 height 9
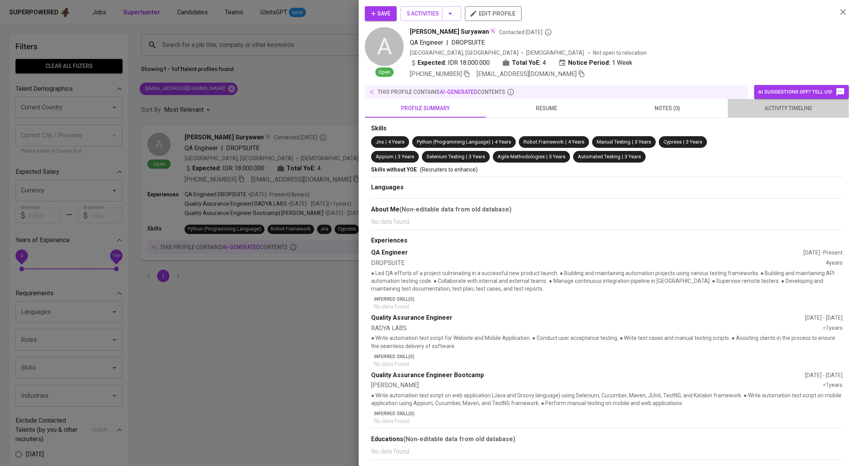
click at [810, 113] on button "activity timeline" at bounding box center [788, 108] width 121 height 19
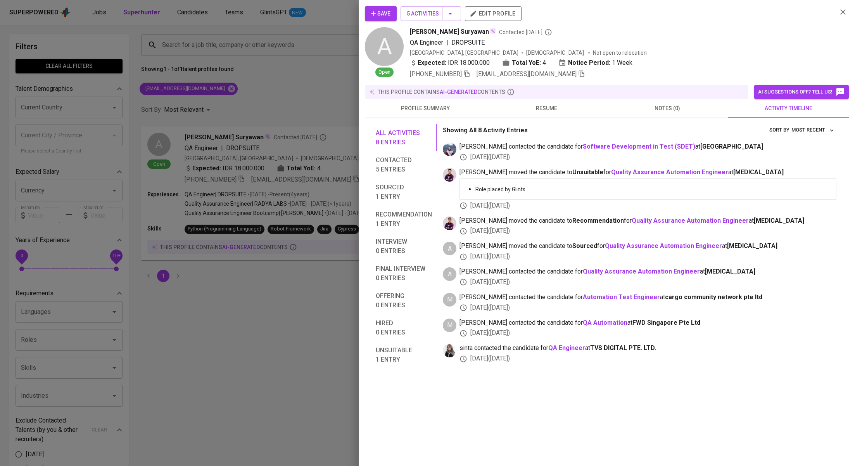
drag, startPoint x: 305, startPoint y: 279, endPoint x: 325, endPoint y: 265, distance: 23.9
click at [305, 279] on div at bounding box center [427, 233] width 855 height 466
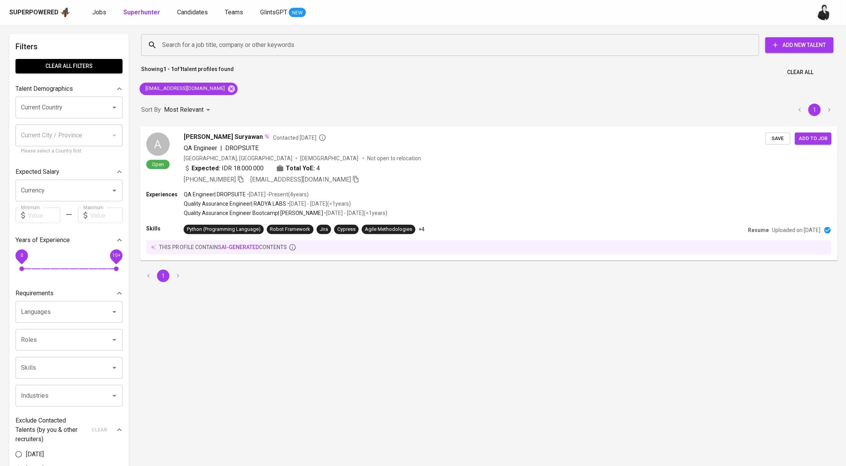
click at [225, 135] on span "[PERSON_NAME] Suryawan" at bounding box center [224, 136] width 80 height 9
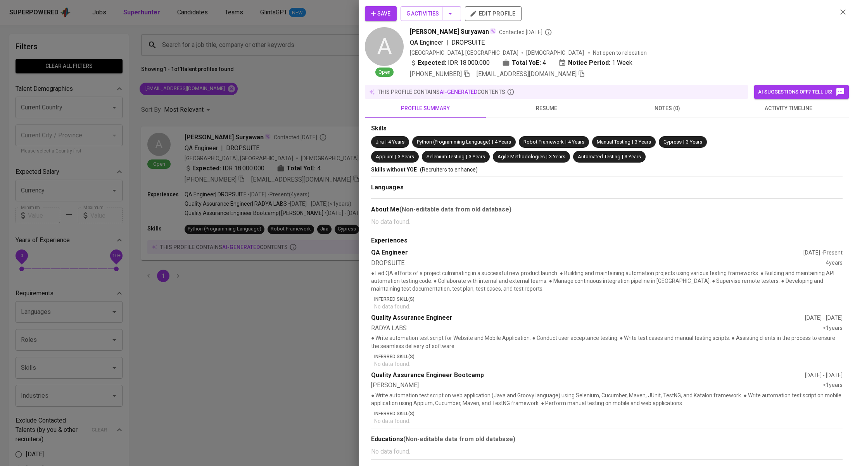
click at [392, 13] on button "Save" at bounding box center [381, 13] width 32 height 15
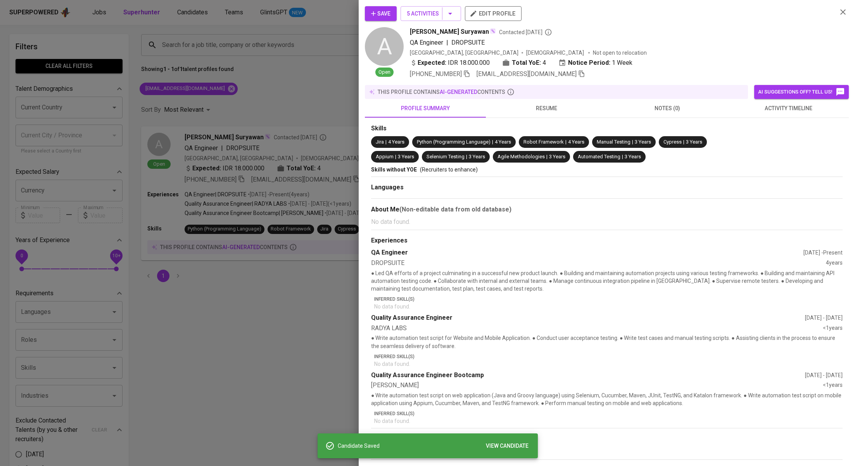
click at [272, 99] on div at bounding box center [427, 233] width 855 height 466
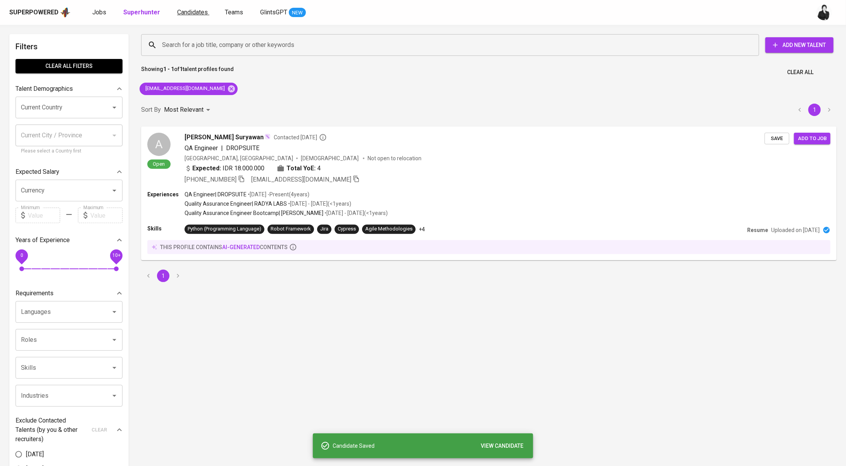
click at [187, 14] on span "Candidates" at bounding box center [192, 12] width 31 height 7
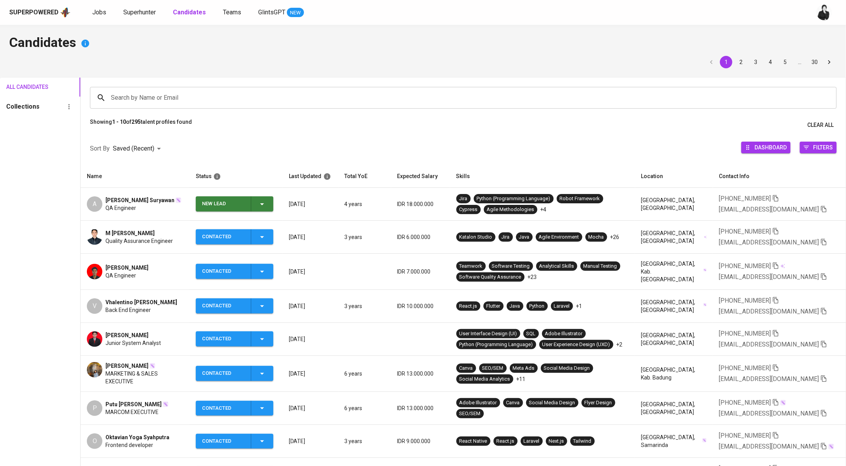
click at [270, 206] on span "New Lead" at bounding box center [234, 203] width 71 height 15
click at [250, 227] on ul "New Lead Contacted No Response To Pre-Screen" at bounding box center [236, 244] width 78 height 62
click at [244, 231] on li "Contacted" at bounding box center [236, 237] width 78 height 14
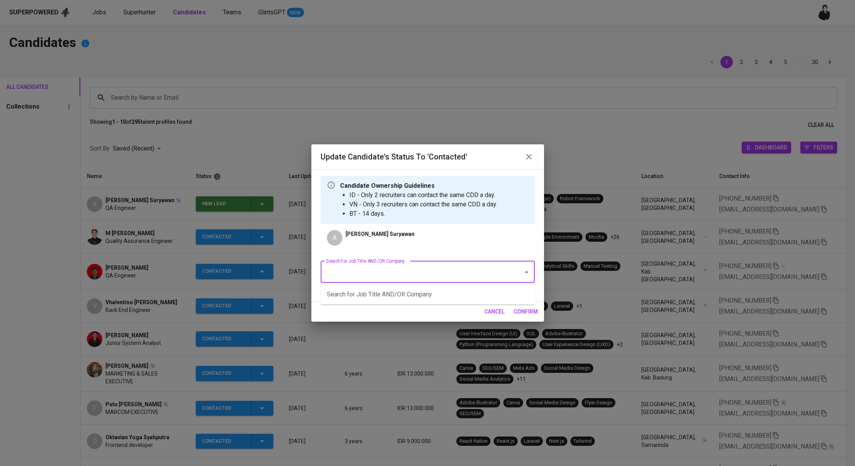
click at [399, 266] on input "Search for Job Title AND/OR Company" at bounding box center [416, 271] width 185 height 15
type input "a"
type input "Auto"
click at [493, 313] on span "cancel" at bounding box center [494, 312] width 20 height 10
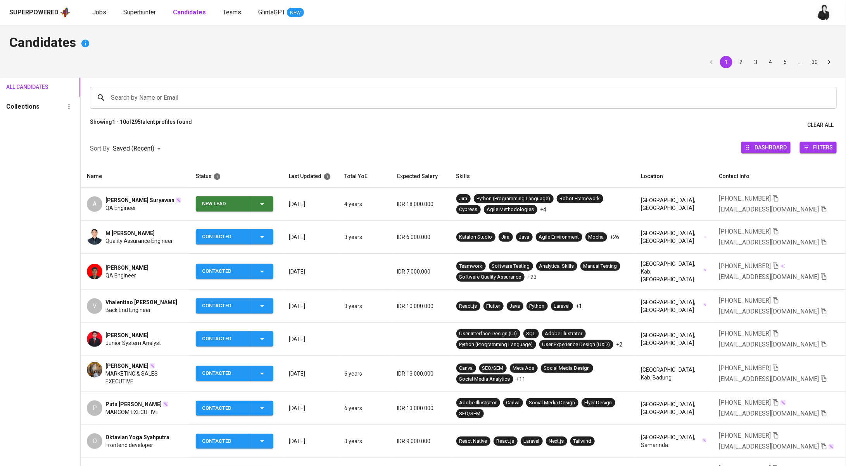
click at [167, 241] on span "Quality Assurance Engineer" at bounding box center [138, 241] width 67 height 8
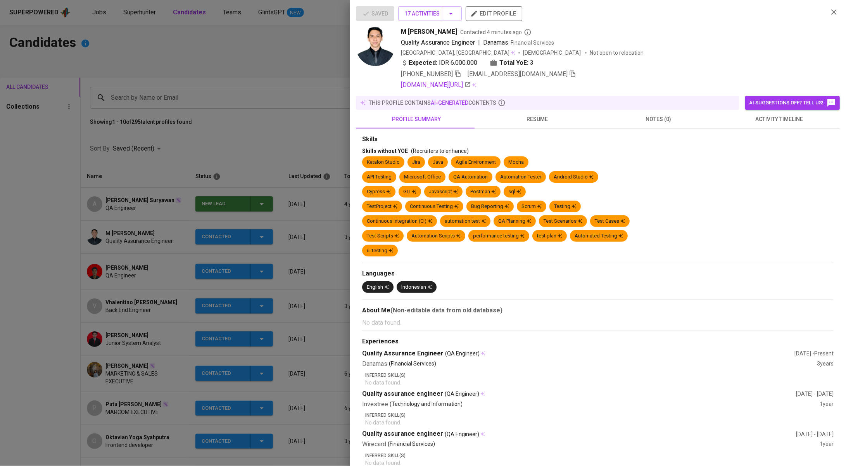
click at [781, 127] on button "activity timeline" at bounding box center [779, 119] width 121 height 19
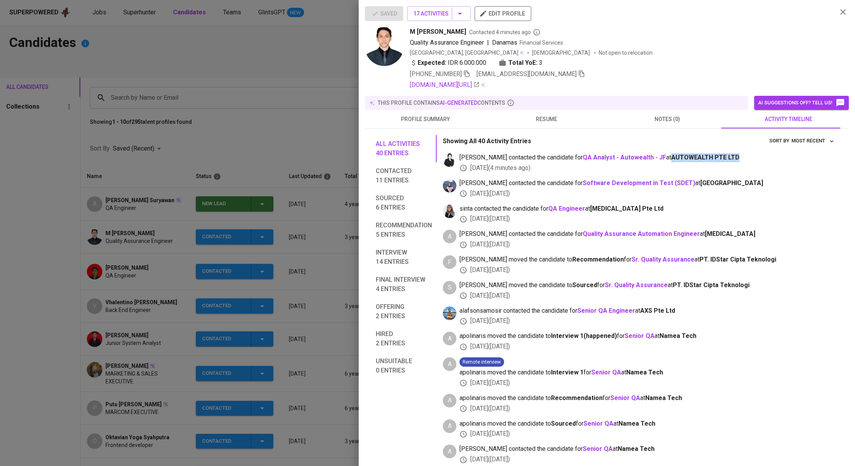
drag, startPoint x: 646, startPoint y: 156, endPoint x: 742, endPoint y: 158, distance: 96.6
click at [742, 158] on span "medwi contacted the candidate for QA Analyst - Autowealth - JF at AUTOWEALTH PT…" at bounding box center [648, 157] width 377 height 9
copy span "AUTOWEALTH PTE LTD"
click at [141, 171] on div at bounding box center [427, 233] width 855 height 466
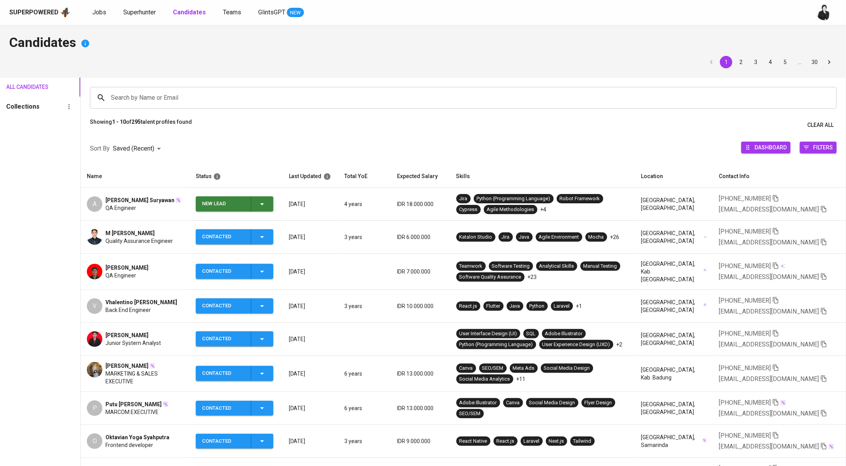
click at [261, 206] on icon "button" at bounding box center [262, 203] width 9 height 9
click at [244, 234] on li "Contacted" at bounding box center [236, 237] width 78 height 14
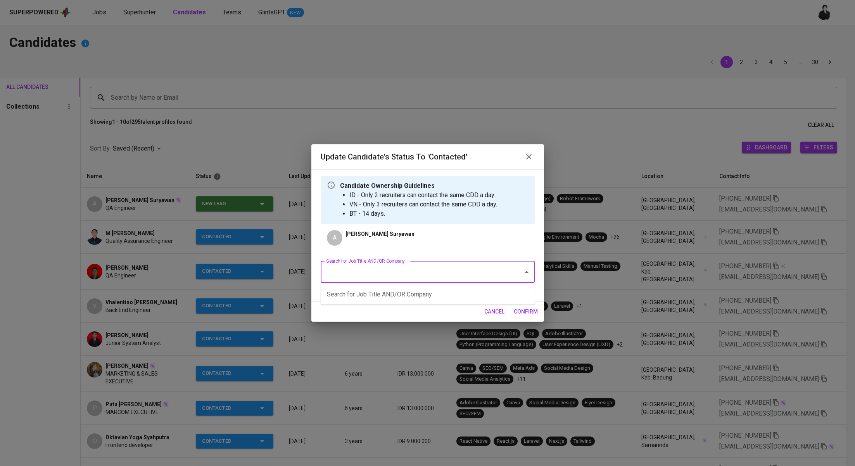
click at [379, 272] on input "Search for Job Title AND/OR Company" at bounding box center [416, 271] width 185 height 15
paste input "AUTOWEALTH PTE LTD"
type input "AUTOWEALTH PTE LTD"
drag, startPoint x: 406, startPoint y: 278, endPoint x: 265, endPoint y: 252, distance: 143.1
click at [282, 267] on div "Update Candidate's Status to 'Contacted' Candidate Ownership Guidelines ID - On…" at bounding box center [427, 233] width 855 height 466
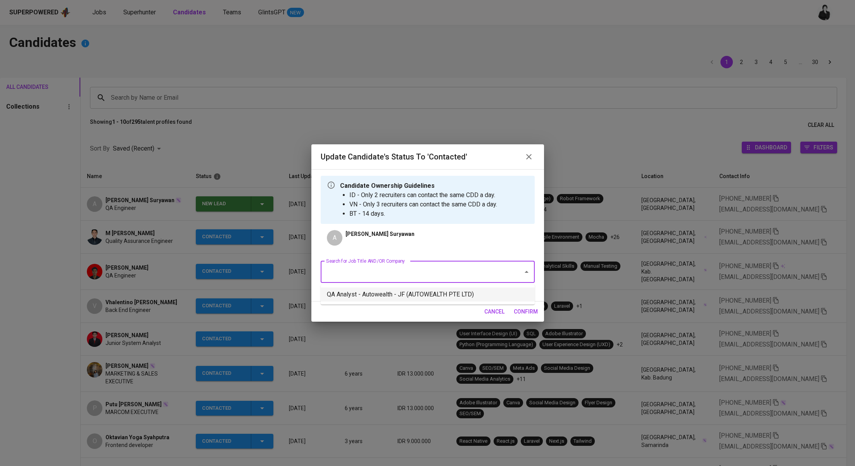
drag, startPoint x: 332, startPoint y: 291, endPoint x: 530, endPoint y: 313, distance: 199.4
click at [333, 291] on li "QA Analyst - Autowealth - JF (AUTOWEALTH PTE LTD)" at bounding box center [428, 294] width 214 height 14
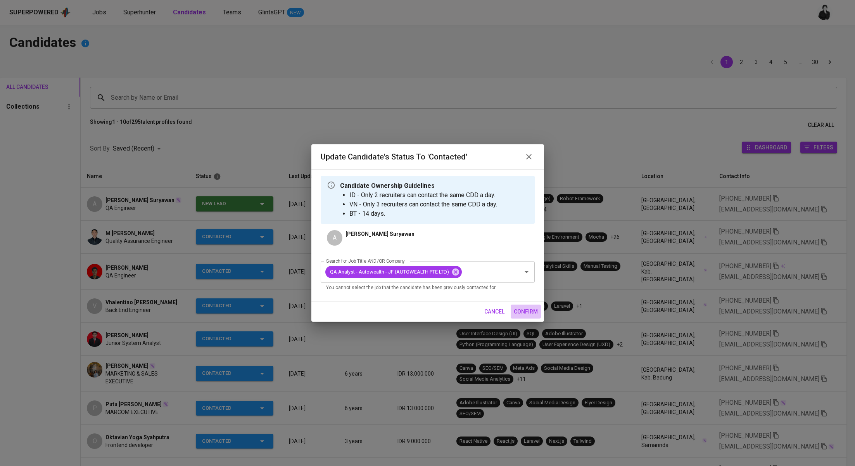
click at [527, 315] on span "confirm" at bounding box center [526, 312] width 24 height 10
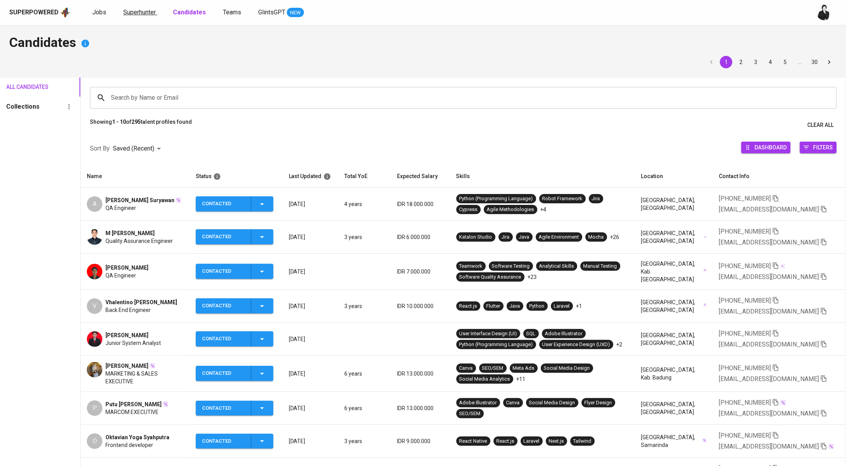
click at [147, 9] on span "Superhunter" at bounding box center [139, 12] width 33 height 7
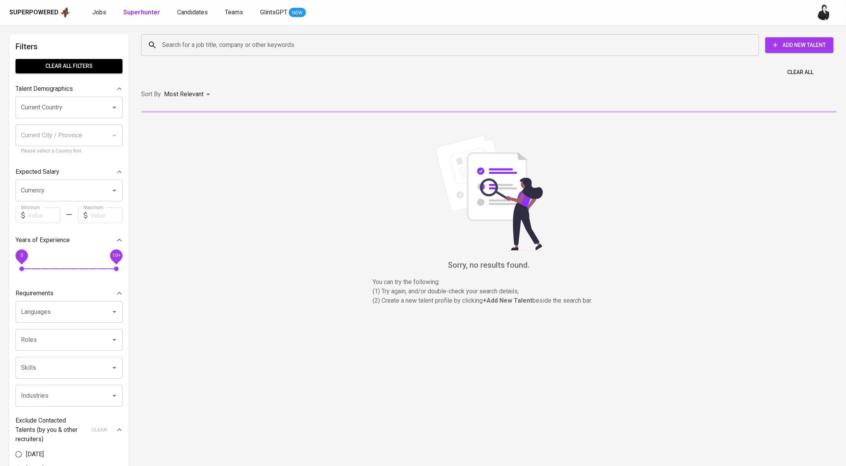
click at [275, 46] on input "Search for a job title, company or other keywords" at bounding box center [452, 45] width 584 height 15
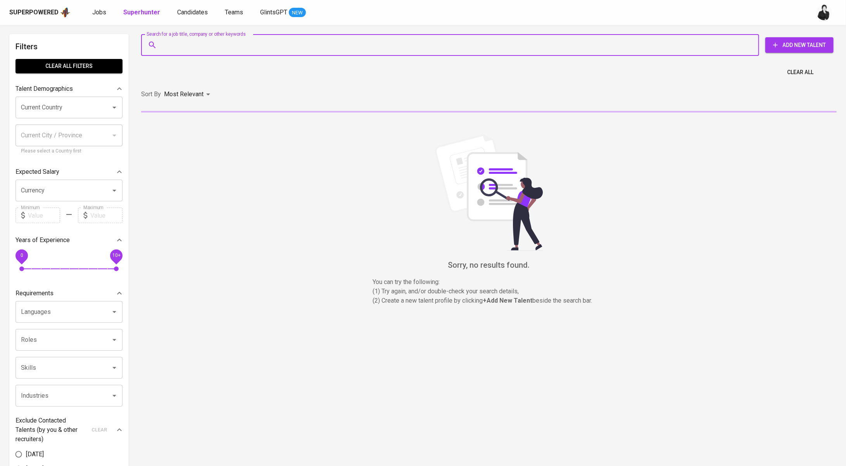
paste input "sam.pris77@gmail.com"
type input "sam.pris77@gmail.com"
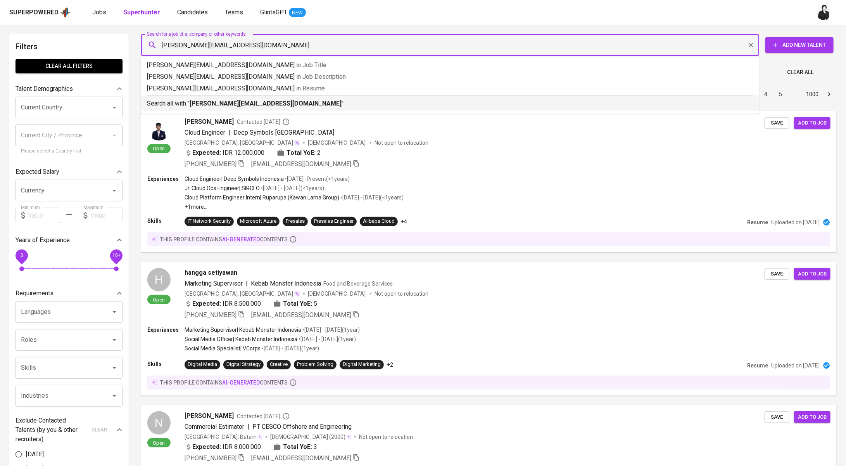
click at [269, 98] on div "Search all with " sam.pris77@gmail.com "" at bounding box center [450, 101] width 606 height 13
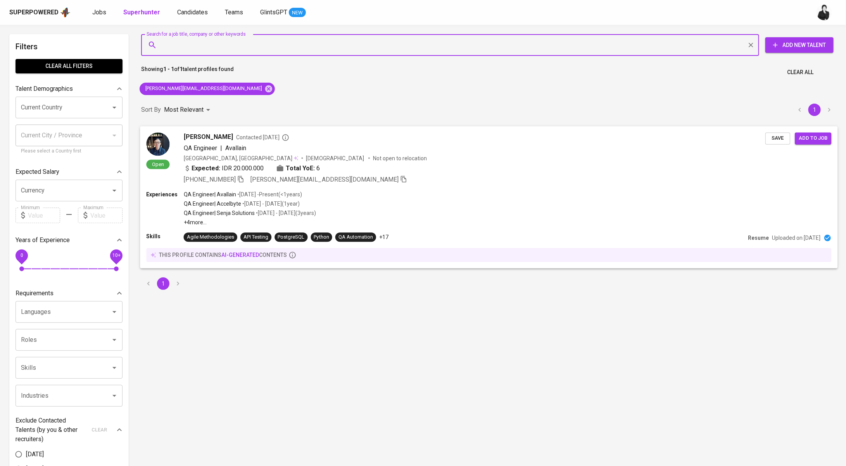
click at [267, 138] on span "Contacted 2 months ago" at bounding box center [262, 137] width 53 height 8
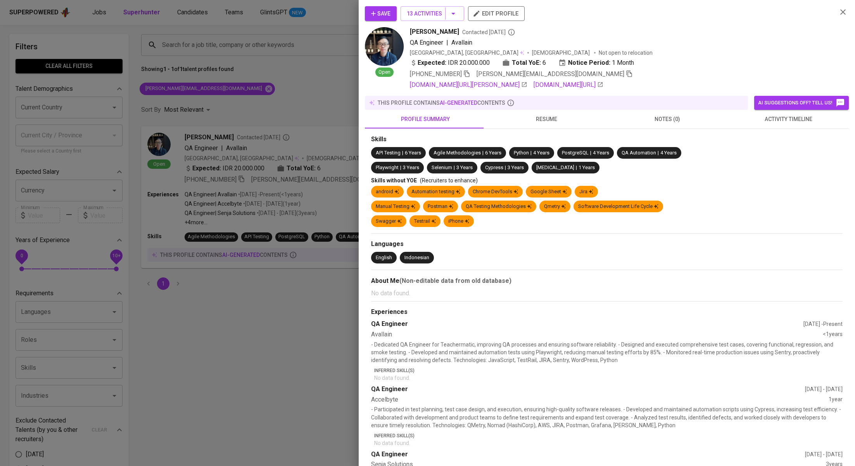
click at [792, 125] on button "activity timeline" at bounding box center [788, 119] width 121 height 19
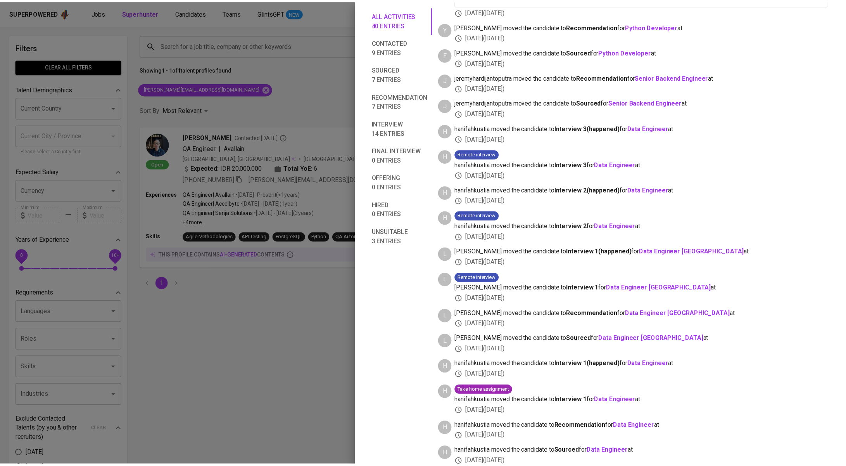
scroll to position [852, 0]
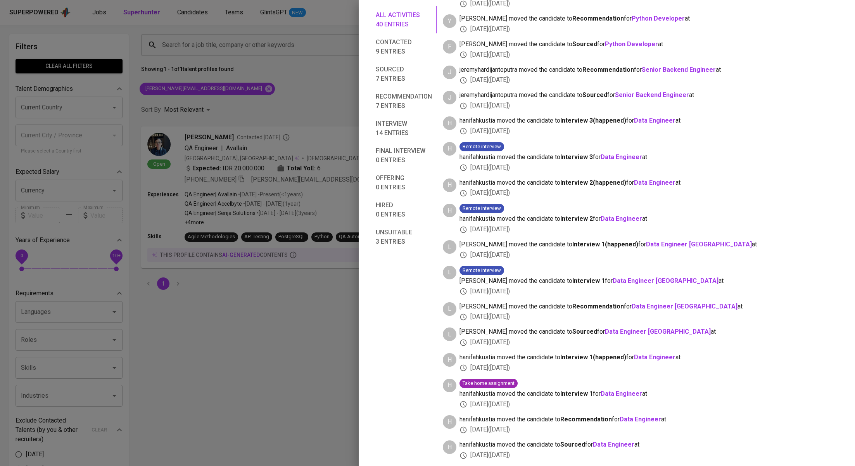
click at [226, 107] on div at bounding box center [427, 233] width 855 height 466
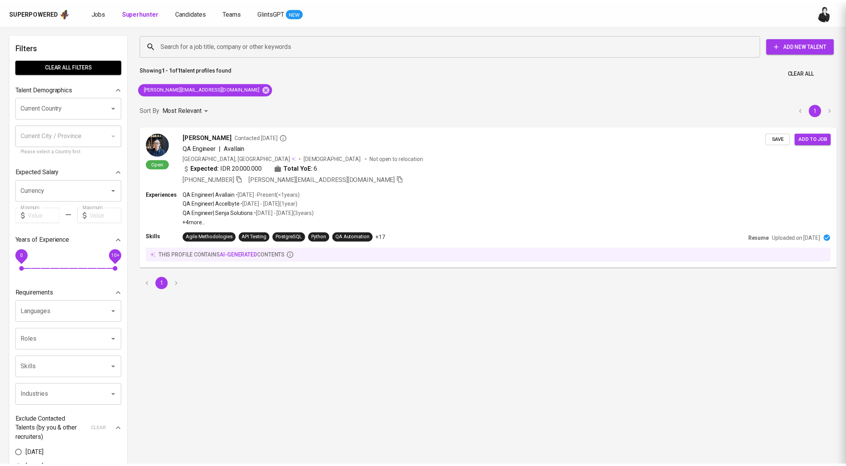
scroll to position [0, 0]
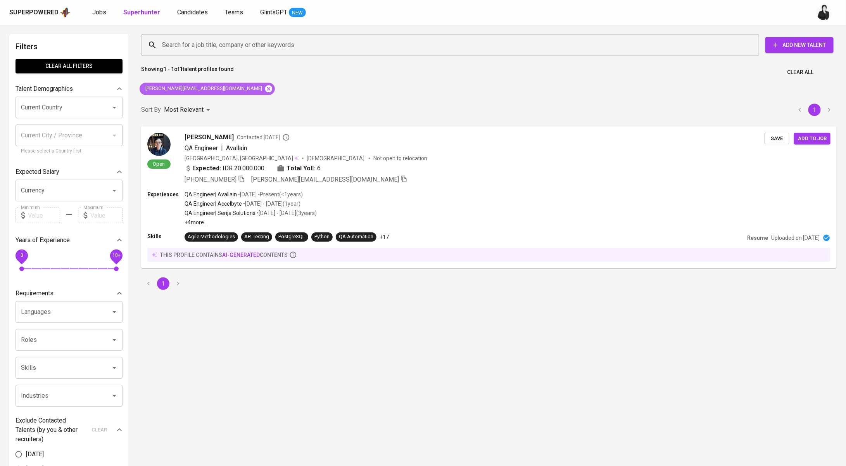
click at [265, 91] on icon at bounding box center [268, 88] width 7 height 7
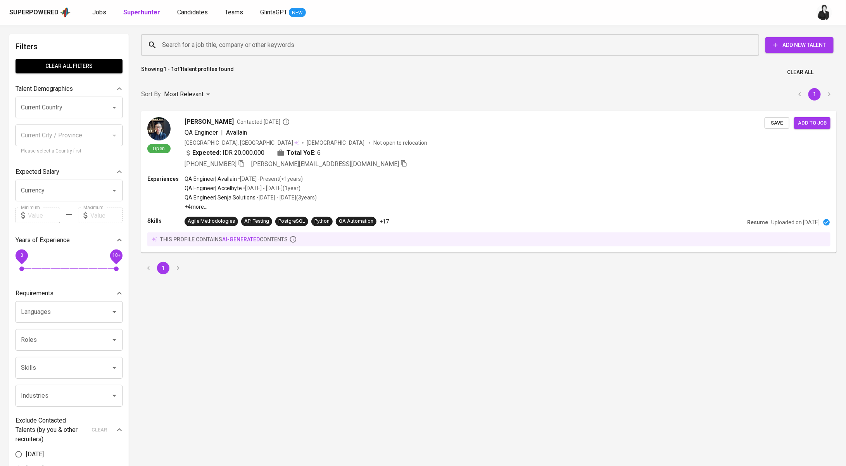
click at [229, 50] on input "Search for a job title, company or other keywords" at bounding box center [452, 45] width 584 height 15
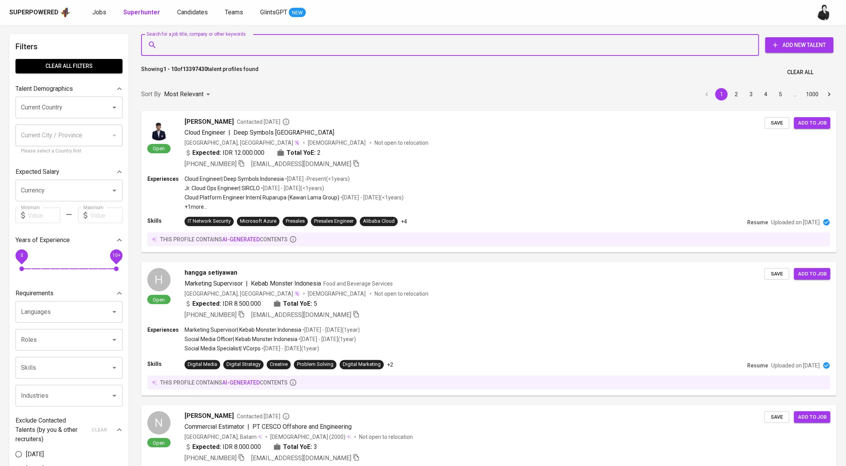
paste input "[URL][DOMAIN_NAME][EMAIL_ADDRESS][DOMAIN_NAME]"
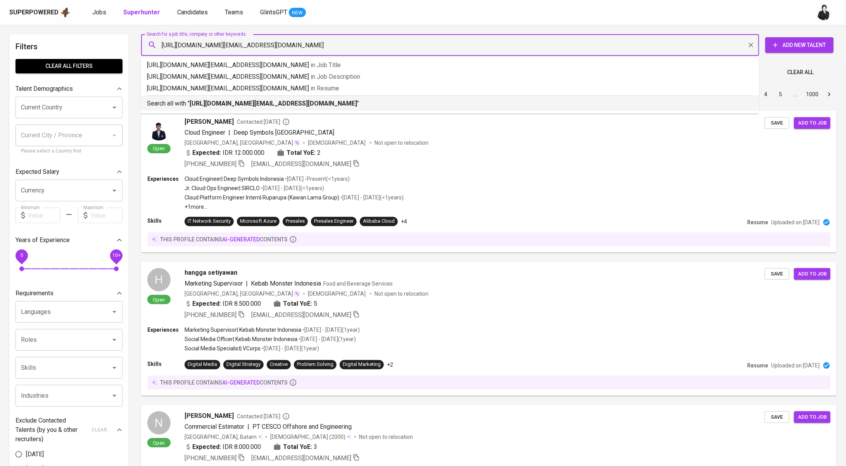
scroll to position [0, 50]
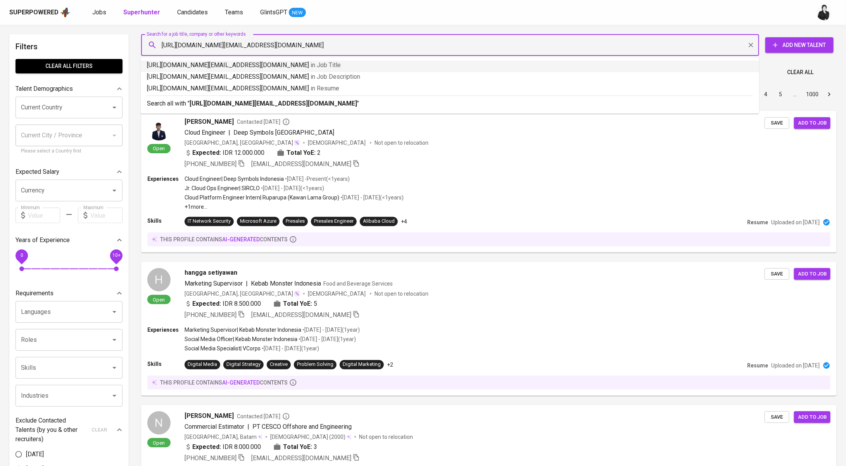
type input "[URL][DOMAIN_NAME][EMAIL_ADDRESS][DOMAIN_NAME]"
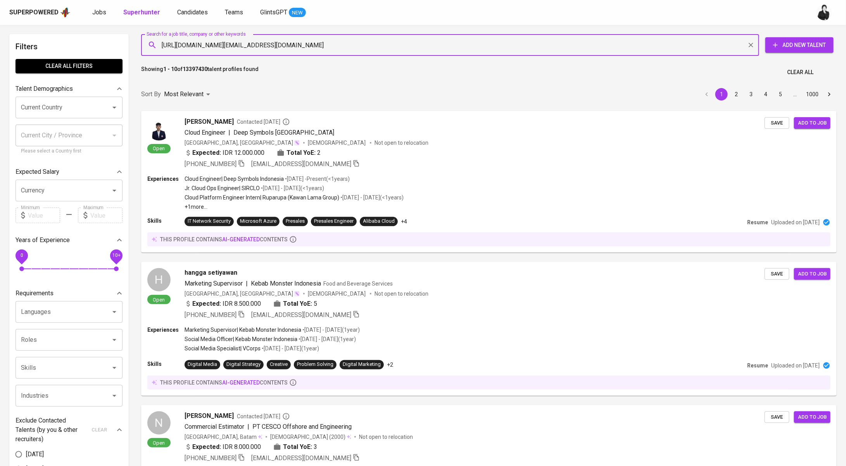
click at [307, 45] on input "[URL][DOMAIN_NAME][EMAIL_ADDRESS][DOMAIN_NAME]" at bounding box center [452, 45] width 584 height 15
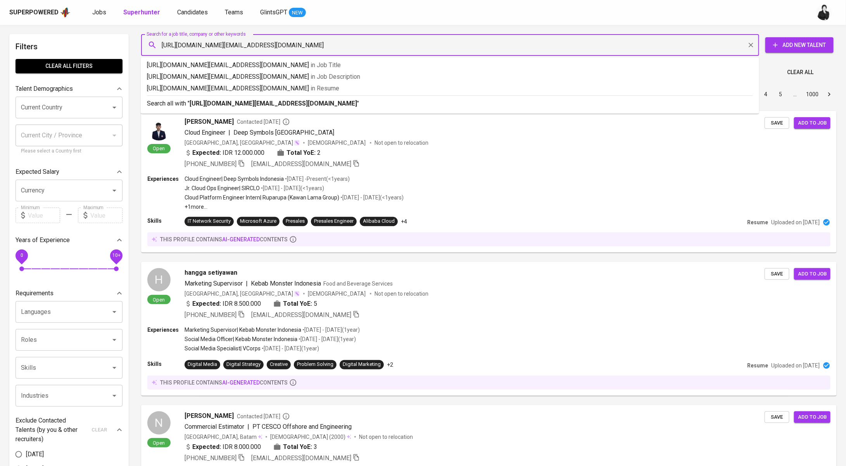
paste input "febiolaneysha08@"
type input "[EMAIL_ADDRESS][DOMAIN_NAME]"
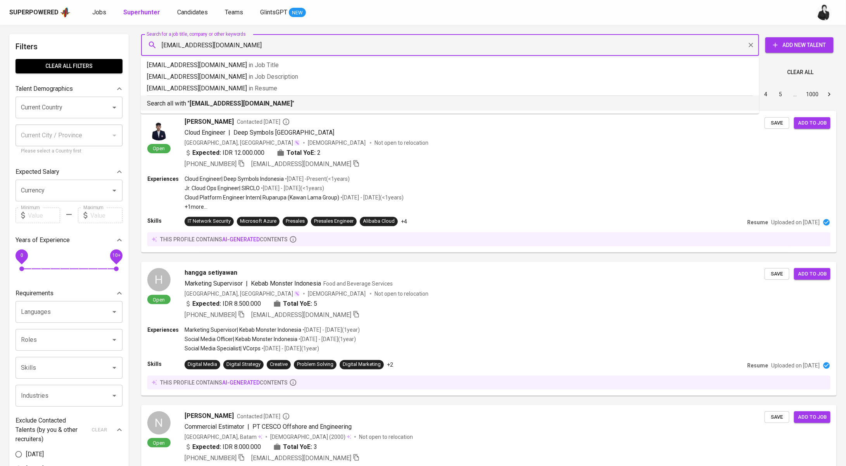
drag, startPoint x: 296, startPoint y: 105, endPoint x: 455, endPoint y: 4, distance: 188.1
click at [297, 105] on p "Search all with " [EMAIL_ADDRESS][DOMAIN_NAME] "" at bounding box center [450, 103] width 606 height 9
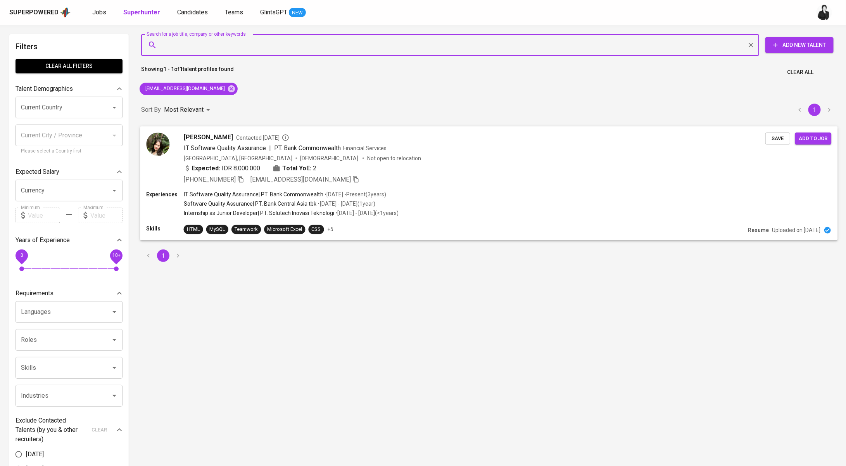
click at [255, 137] on span "Contacted [DATE]" at bounding box center [262, 137] width 53 height 8
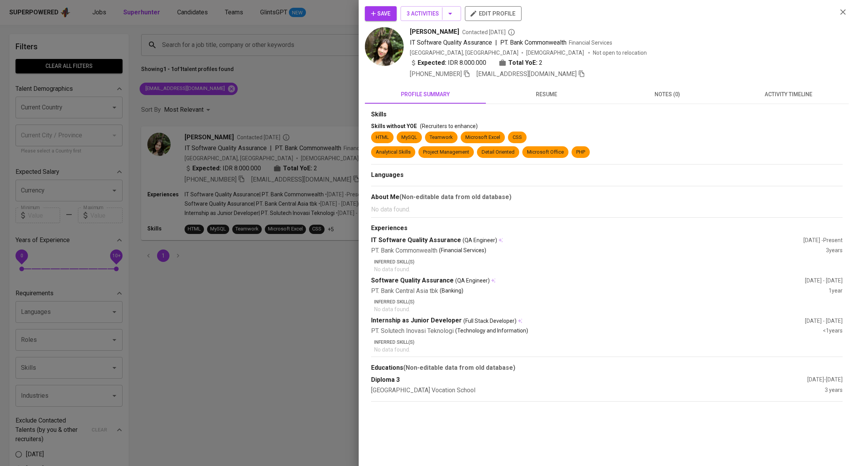
click at [809, 85] on button "activity timeline" at bounding box center [788, 94] width 121 height 19
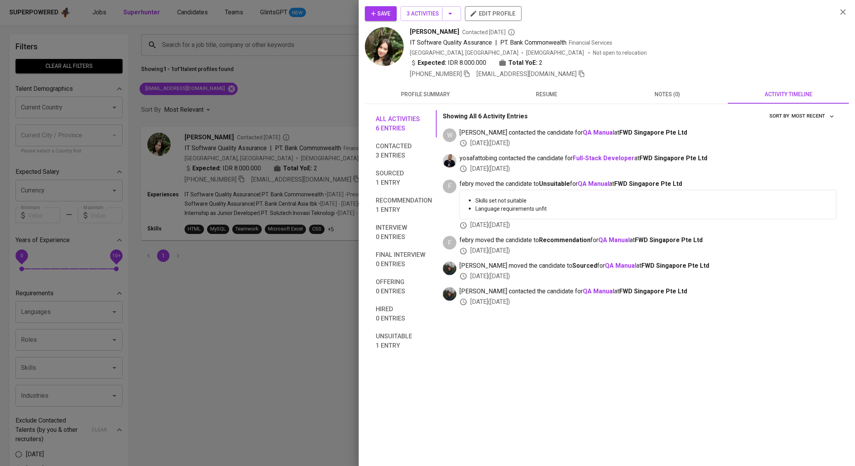
click at [227, 96] on div at bounding box center [427, 233] width 855 height 466
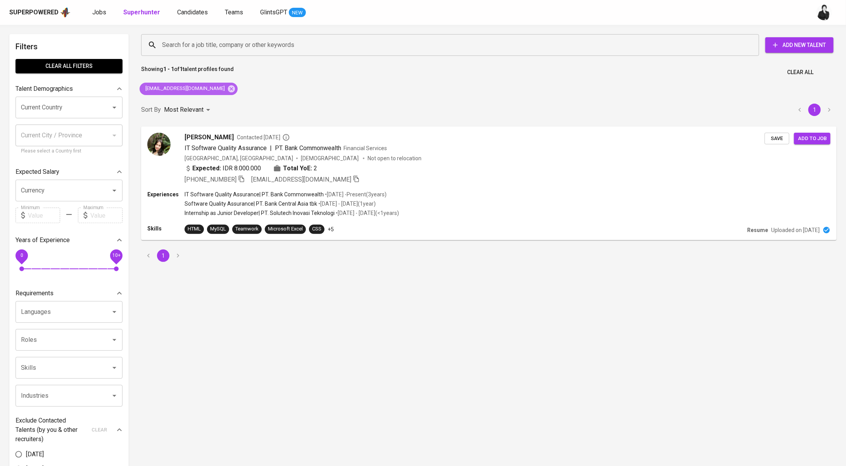
drag, startPoint x: 220, startPoint y: 88, endPoint x: 223, endPoint y: 66, distance: 21.6
click at [228, 89] on icon at bounding box center [231, 88] width 7 height 7
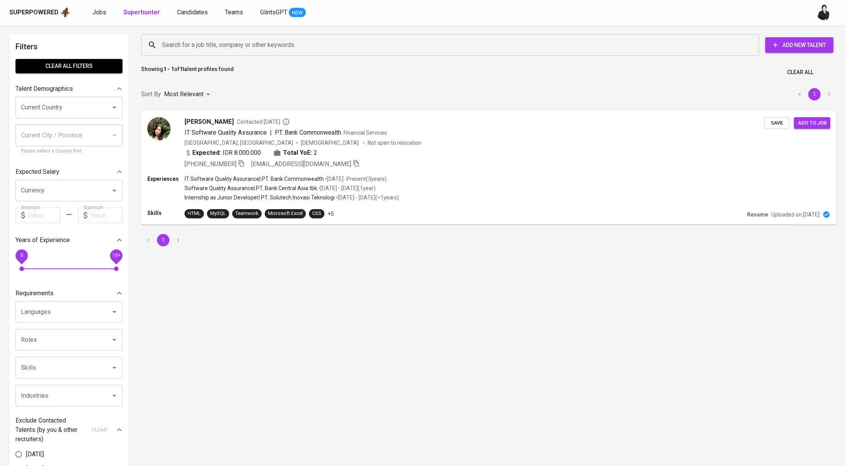
click at [229, 43] on input "Search for a job title, company or other keywords" at bounding box center [452, 45] width 584 height 15
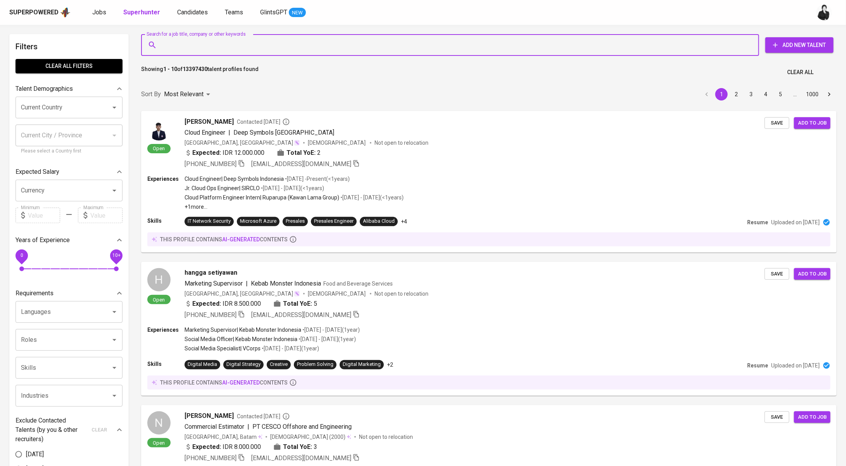
paste input "[EMAIL_ADDRESS][DOMAIN_NAME]"
type input "[EMAIL_ADDRESS][DOMAIN_NAME]"
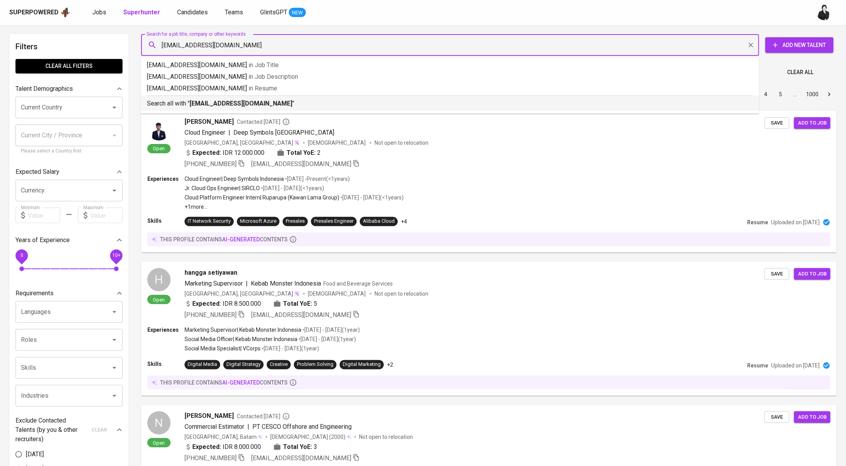
click at [295, 102] on p "Search all with " [EMAIL_ADDRESS][DOMAIN_NAME] "" at bounding box center [450, 103] width 606 height 9
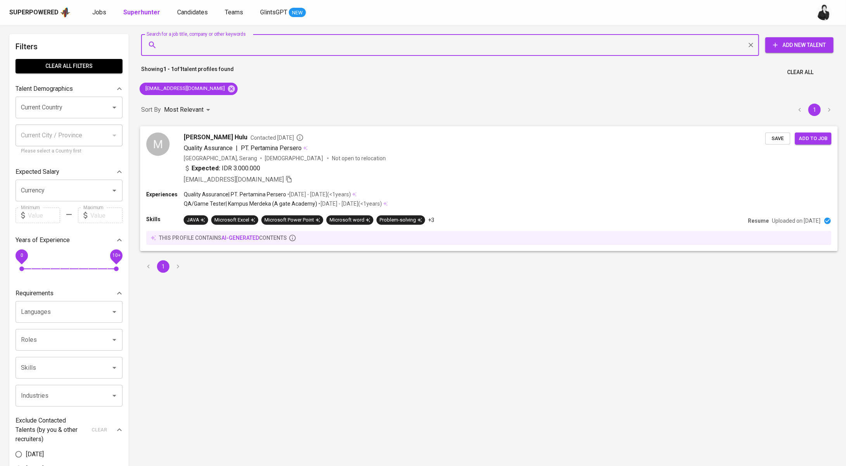
click at [277, 133] on span "Contacted [DATE]" at bounding box center [277, 137] width 53 height 8
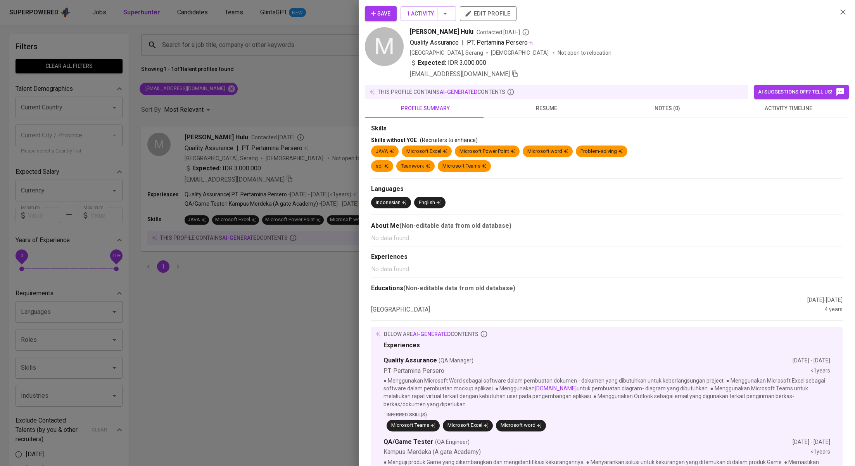
click at [764, 107] on span "activity timeline" at bounding box center [789, 109] width 112 height 10
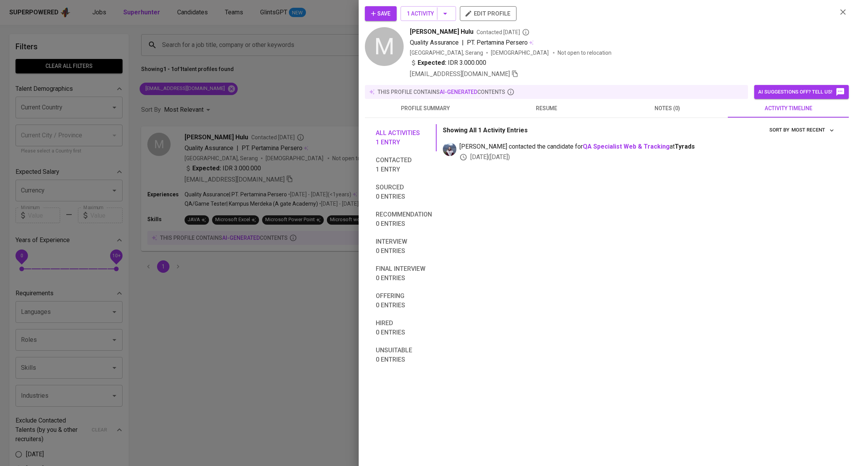
click at [302, 110] on div at bounding box center [427, 233] width 855 height 466
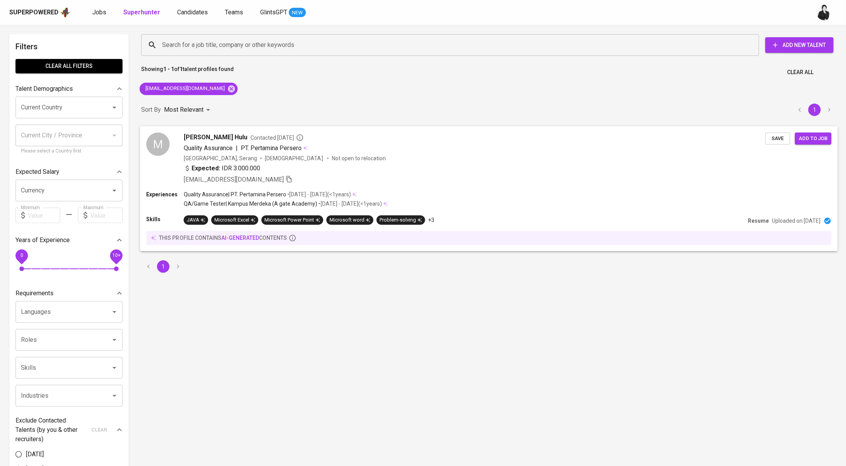
click at [269, 138] on span "Contacted [DATE]" at bounding box center [277, 137] width 53 height 8
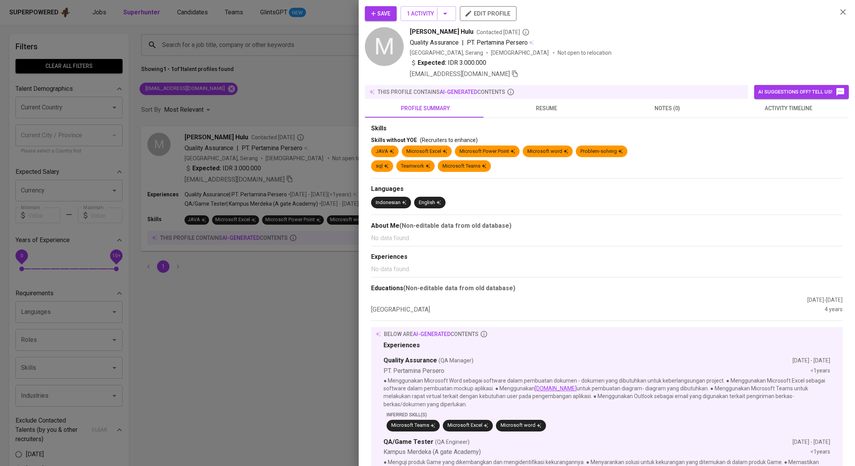
click at [777, 113] on button "activity timeline" at bounding box center [788, 108] width 121 height 19
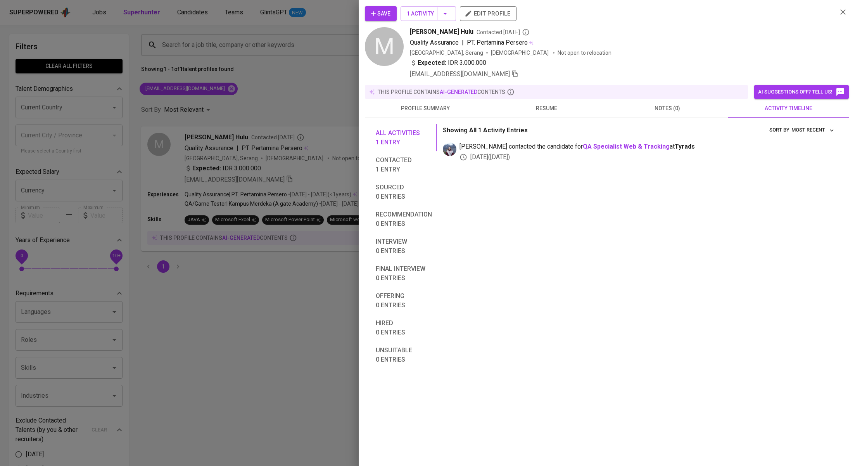
click at [388, 6] on button "Save" at bounding box center [381, 13] width 32 height 15
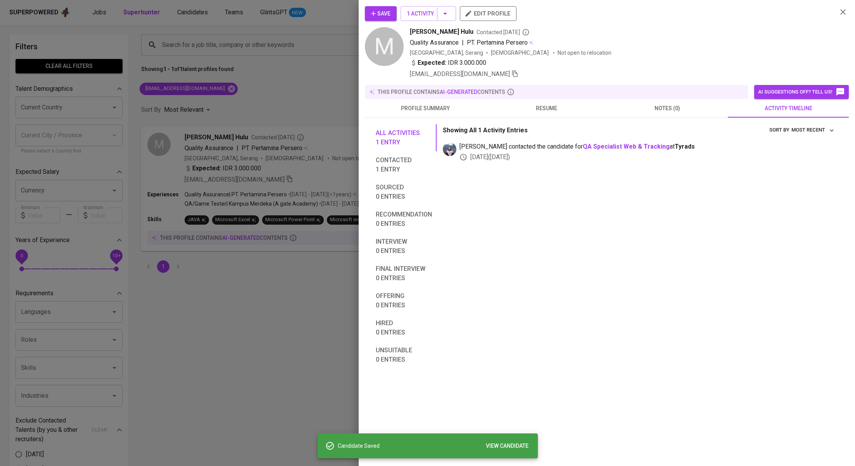
click at [280, 91] on div at bounding box center [427, 233] width 855 height 466
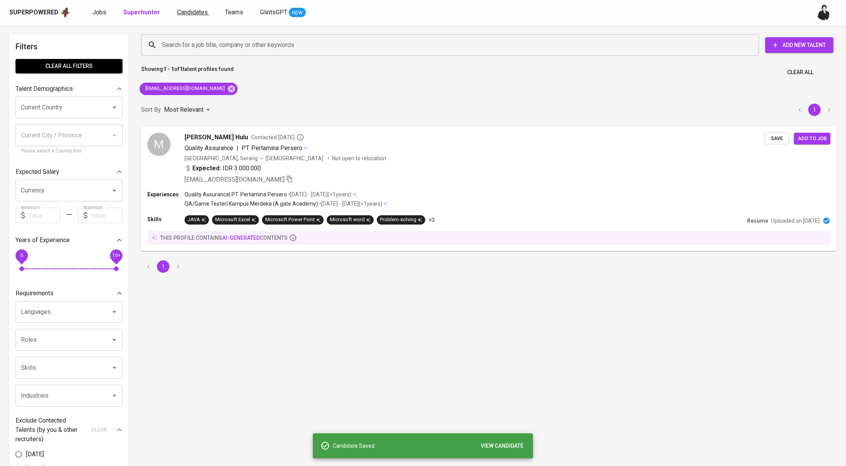
click at [188, 14] on span "Candidates" at bounding box center [192, 12] width 31 height 7
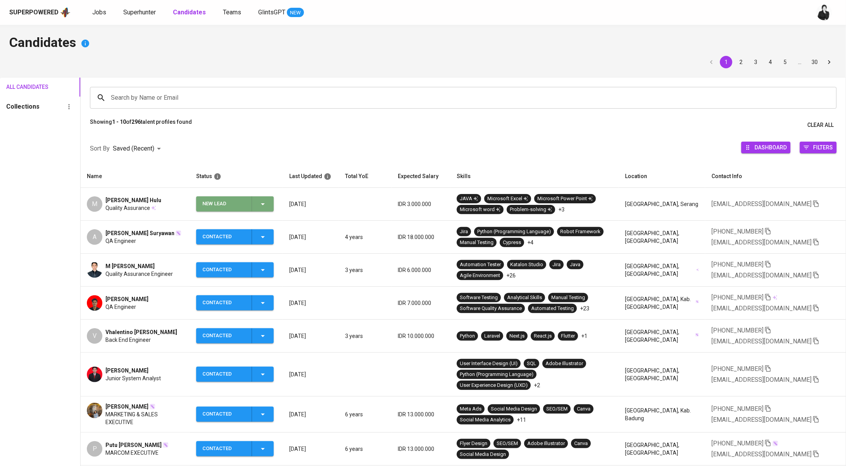
click at [263, 204] on icon "button" at bounding box center [263, 204] width 4 height 2
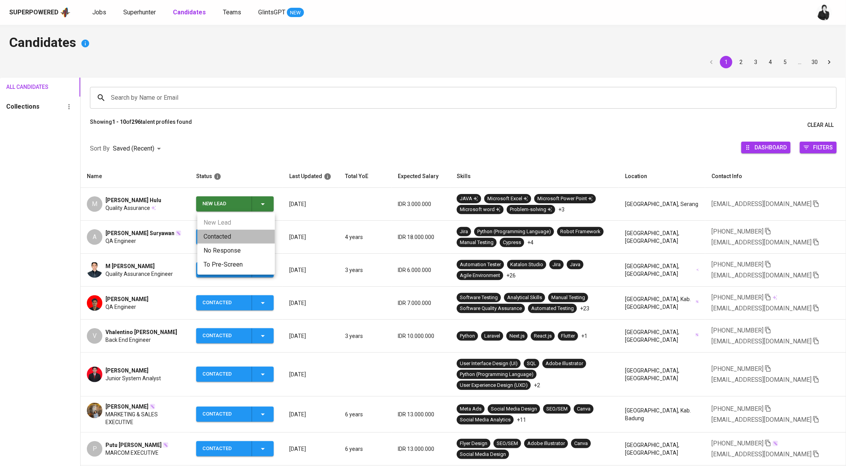
click at [255, 232] on li "Contacted" at bounding box center [236, 237] width 78 height 14
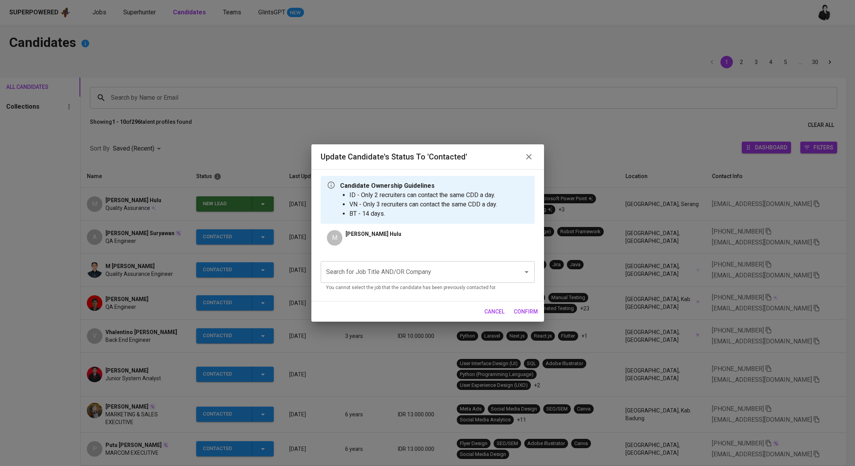
click at [401, 278] on input "Search for Job Title AND/OR Company" at bounding box center [416, 271] width 185 height 15
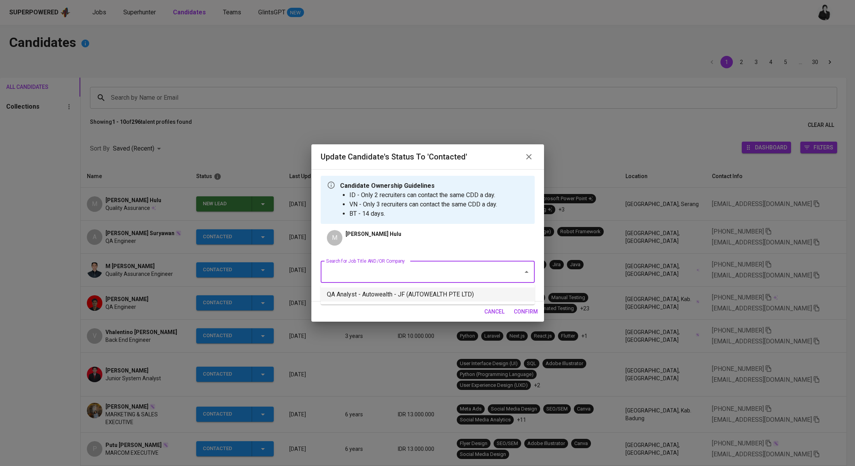
click at [428, 294] on li "QA Analyst - Autowealth - JF (AUTOWEALTH PTE LTD)" at bounding box center [428, 294] width 214 height 14
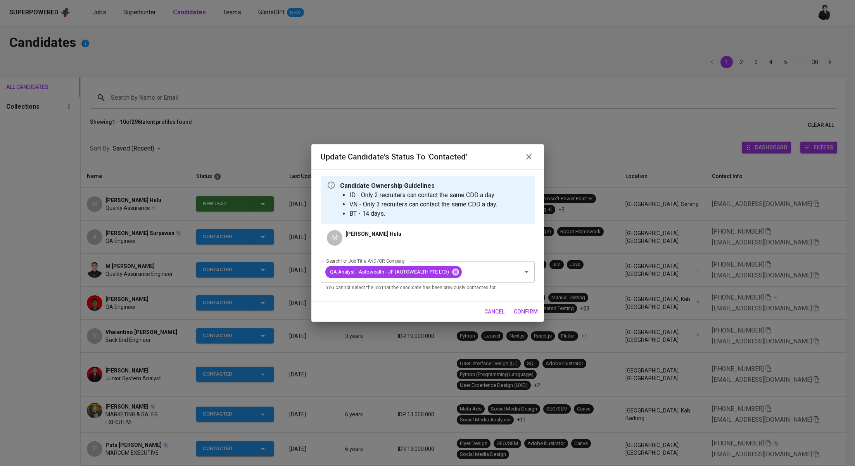
click at [510, 308] on div "cancel confirm" at bounding box center [427, 311] width 233 height 21
click at [515, 306] on button "confirm" at bounding box center [526, 311] width 30 height 14
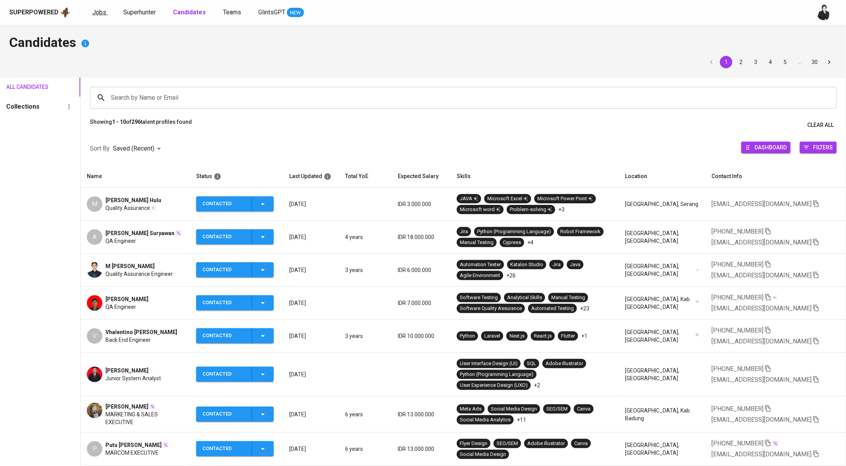
click at [95, 10] on span "Jobs" at bounding box center [99, 12] width 14 height 7
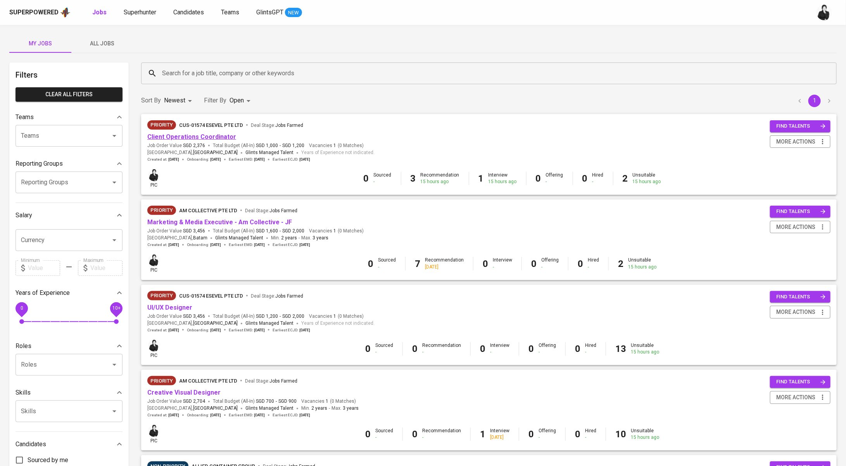
click at [213, 138] on link "Client Operations Coordinator" at bounding box center [191, 136] width 89 height 7
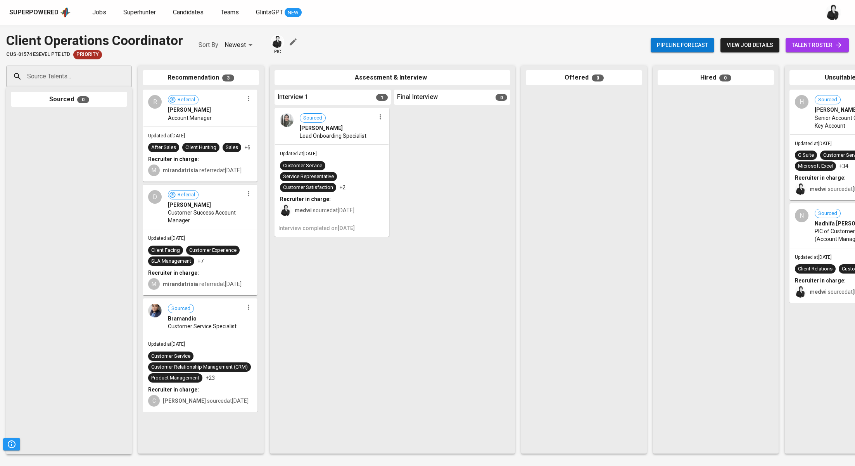
click at [818, 49] on span "talent roster" at bounding box center [817, 45] width 51 height 10
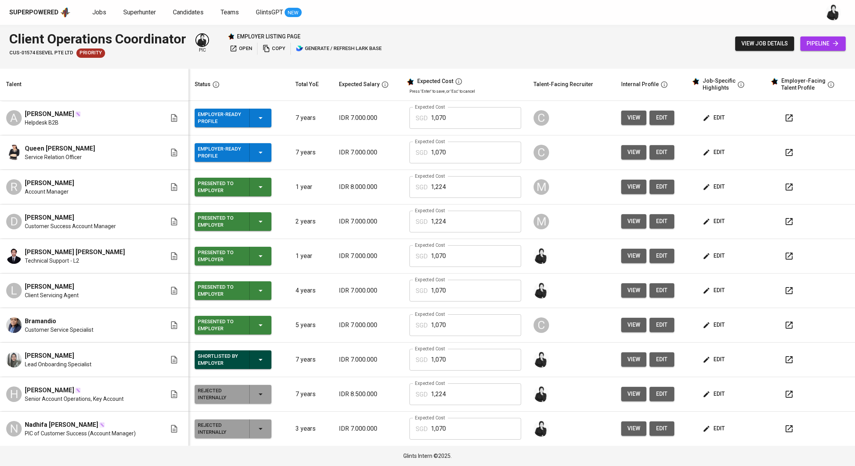
drag, startPoint x: 71, startPoint y: 285, endPoint x: 21, endPoint y: 287, distance: 50.1
click at [21, 287] on div "L [PERSON_NAME] Client Servicing Agent" at bounding box center [86, 290] width 160 height 17
copy span "[PERSON_NAME]"
drag, startPoint x: 26, startPoint y: 245, endPoint x: 3, endPoint y: 245, distance: 22.9
click at [3, 245] on td "[PERSON_NAME] [PERSON_NAME] Technical Support - L2" at bounding box center [94, 256] width 188 height 35
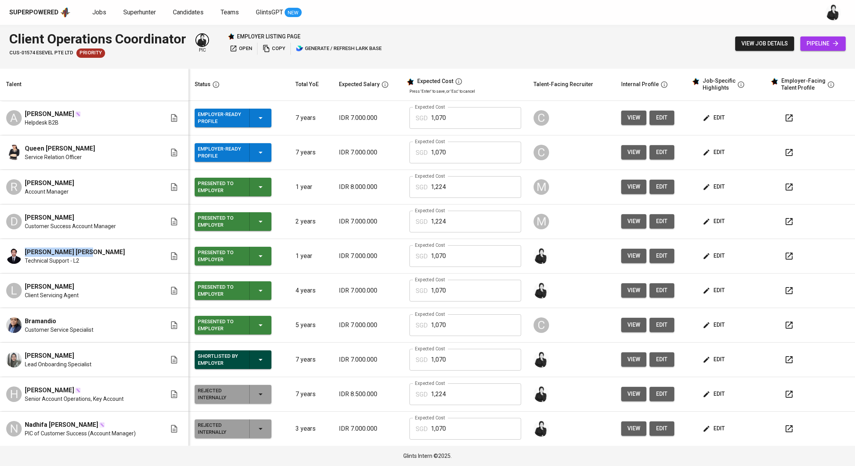
copy span "[PERSON_NAME] [PERSON_NAME]"
drag, startPoint x: 58, startPoint y: 183, endPoint x: 19, endPoint y: 183, distance: 38.8
click at [19, 183] on div "[PERSON_NAME] Account Manager" at bounding box center [86, 186] width 160 height 17
copy span "[PERSON_NAME]"
